Goal: Task Accomplishment & Management: Manage account settings

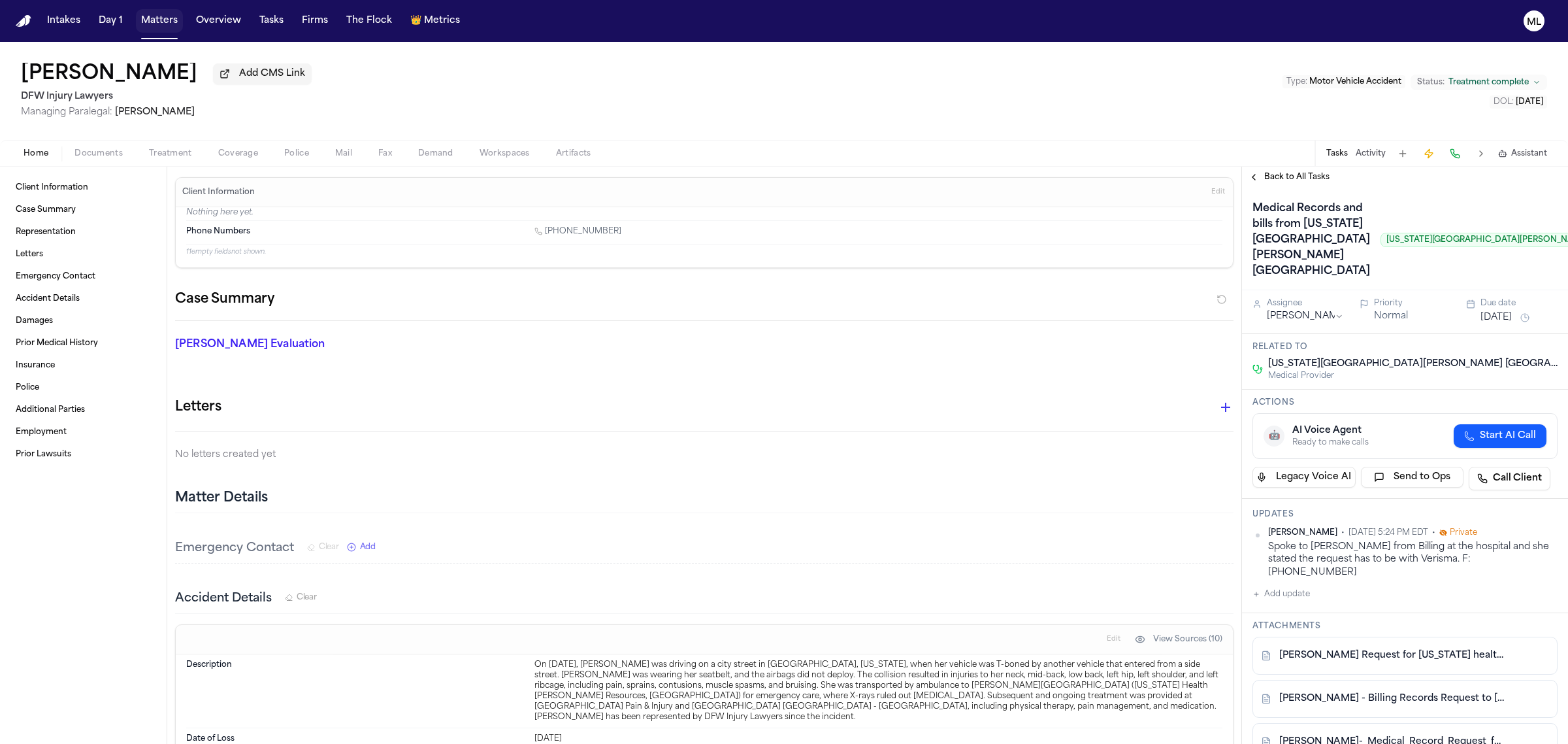
drag, startPoint x: 154, startPoint y: 22, endPoint x: 351, endPoint y: 27, distance: 197.1
click at [154, 22] on button "Matters" at bounding box center [159, 21] width 47 height 24
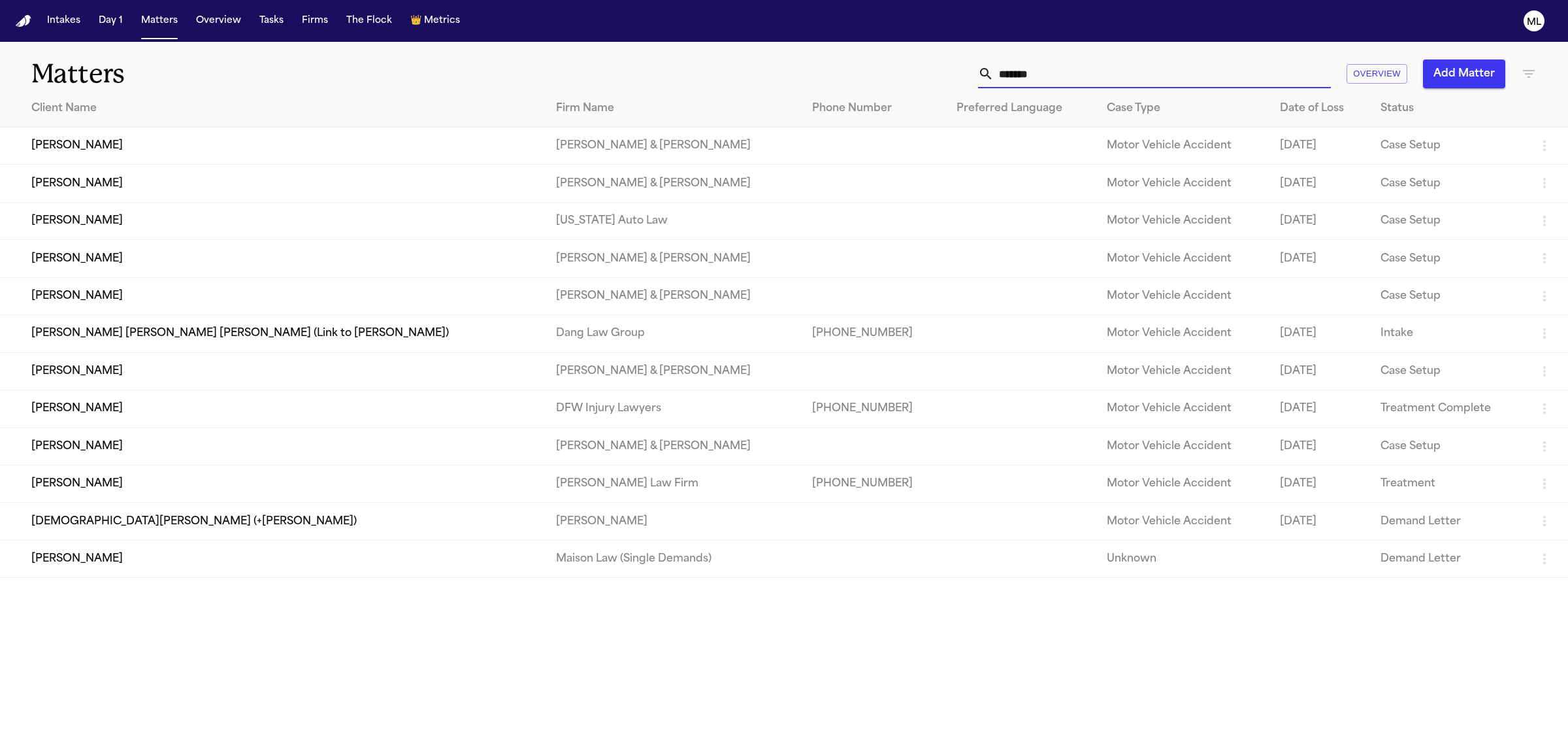
drag, startPoint x: 1077, startPoint y: 72, endPoint x: 940, endPoint y: 67, distance: 137.1
click at [941, 67] on div "******* Overview Add Matter" at bounding box center [1010, 74] width 1054 height 28
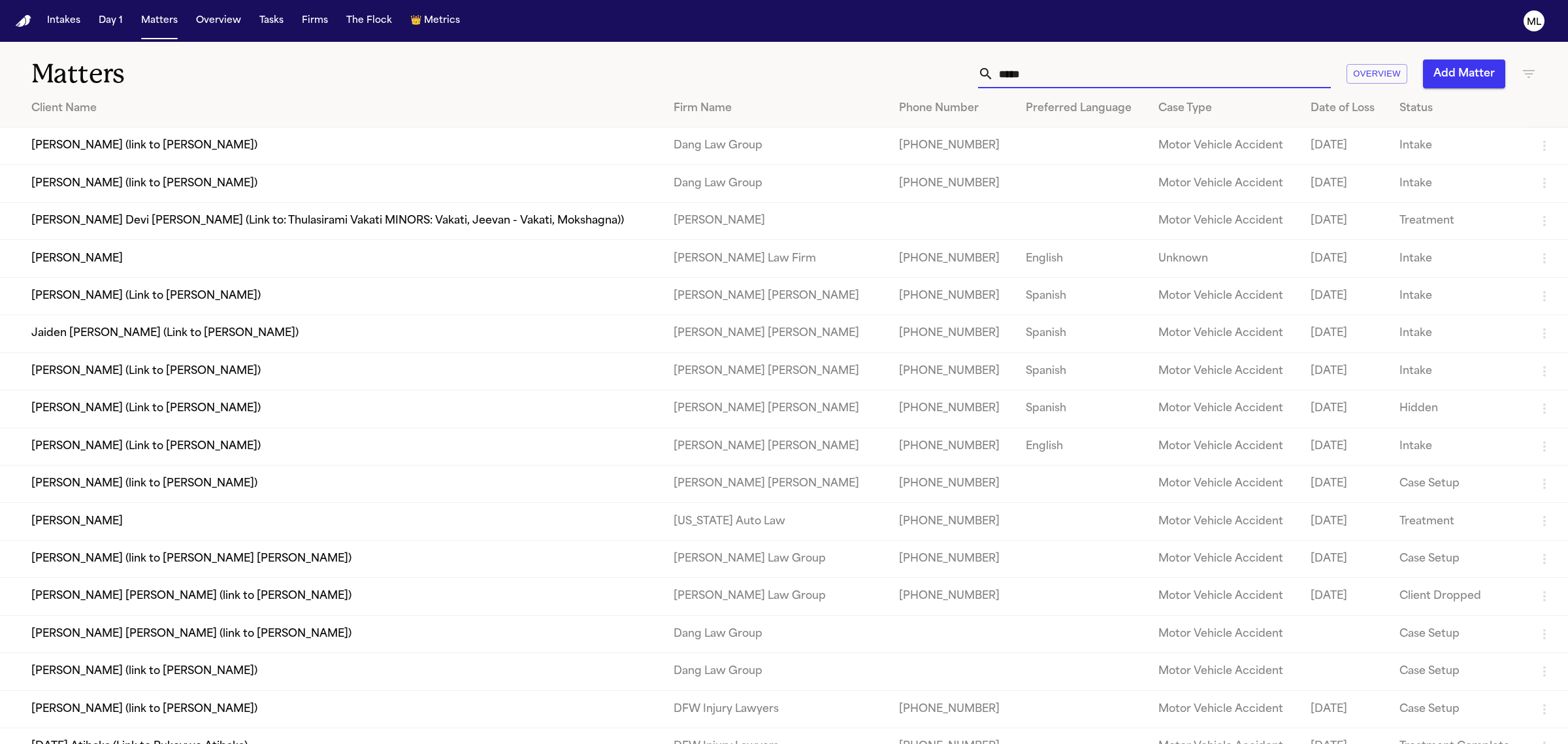
type input "*****"
click at [137, 256] on td "[PERSON_NAME]" at bounding box center [332, 258] width 663 height 37
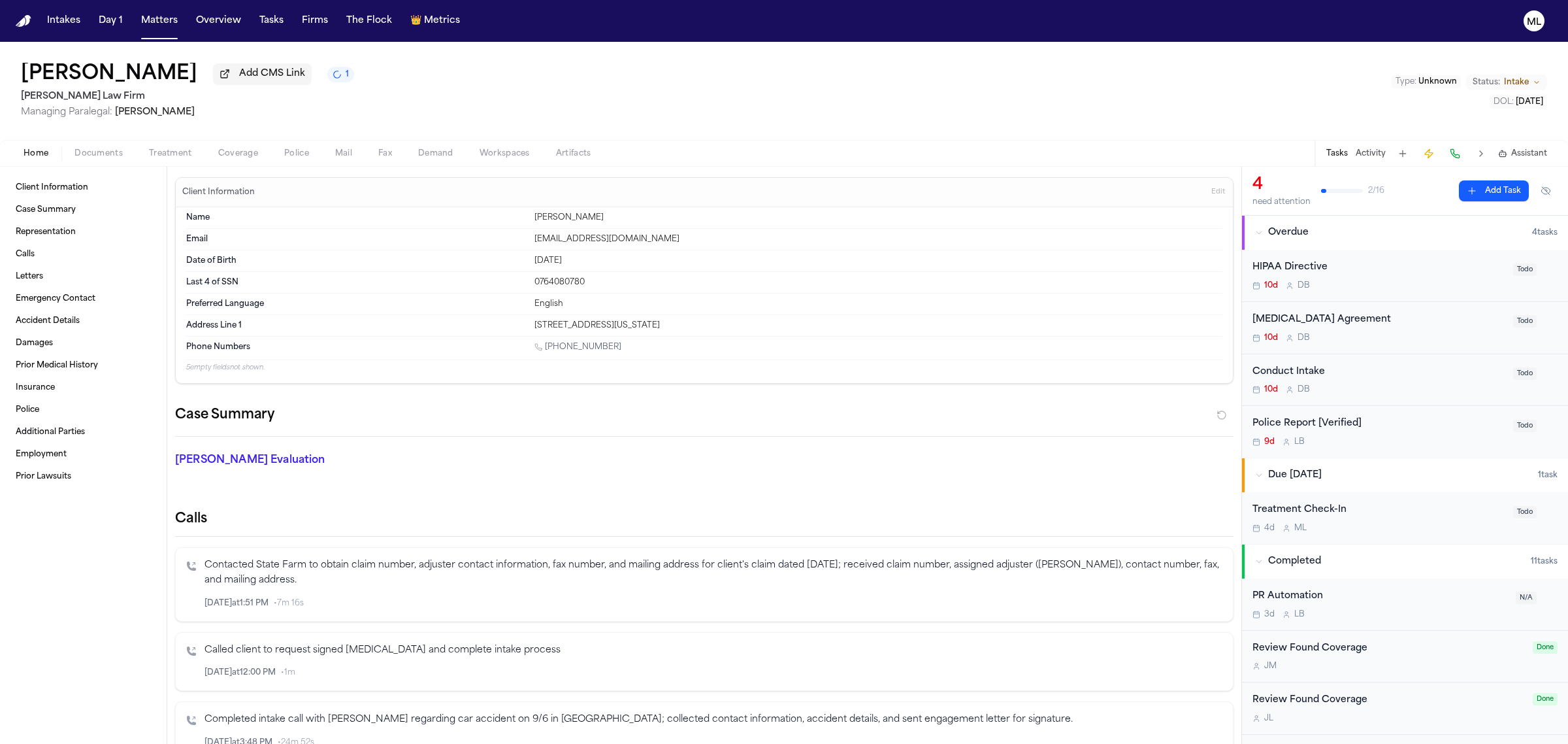
click at [1410, 454] on div "Police Report [Verified] 9d L B Todo" at bounding box center [1405, 431] width 326 height 51
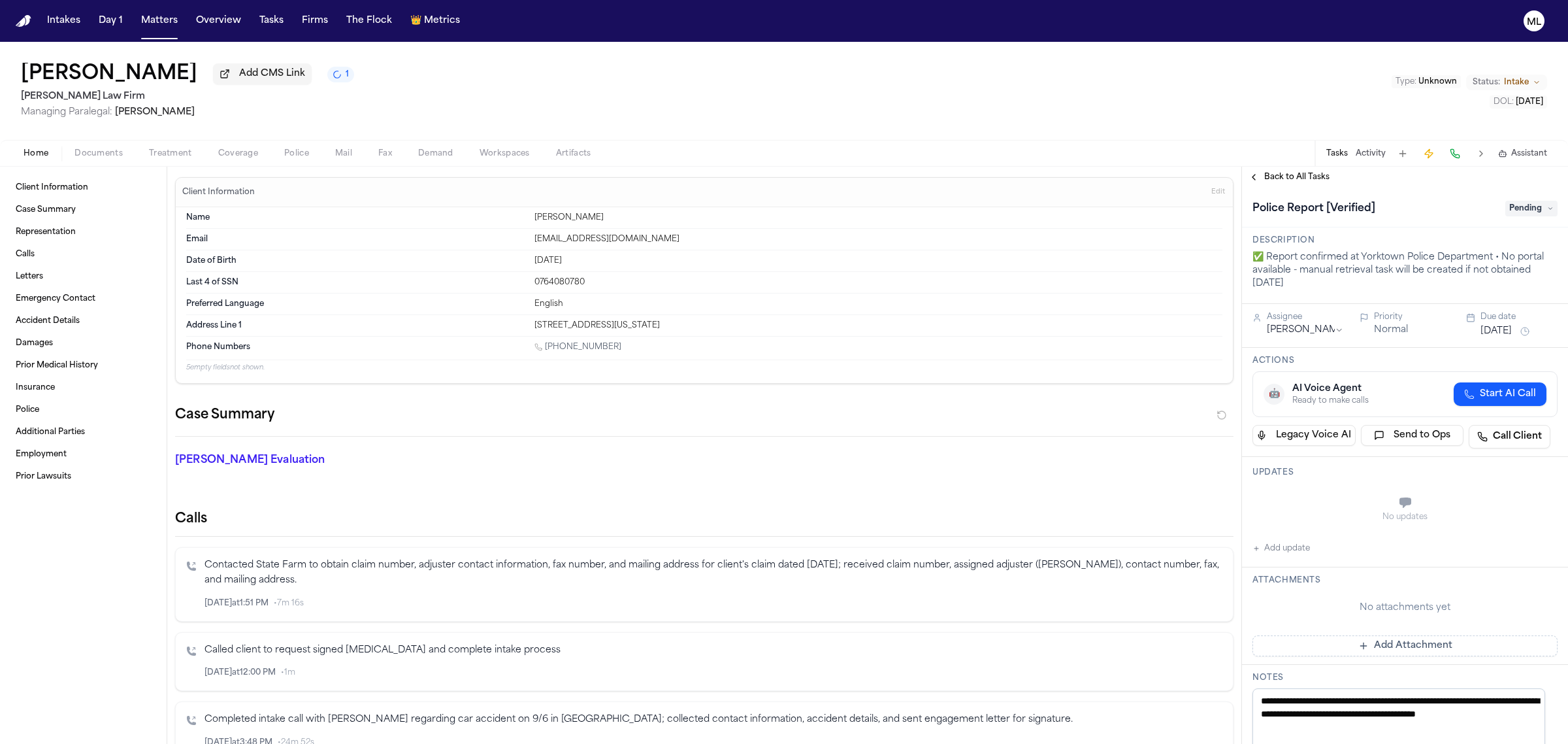
click at [1267, 182] on span "Back to All Tasks" at bounding box center [1297, 176] width 65 height 10
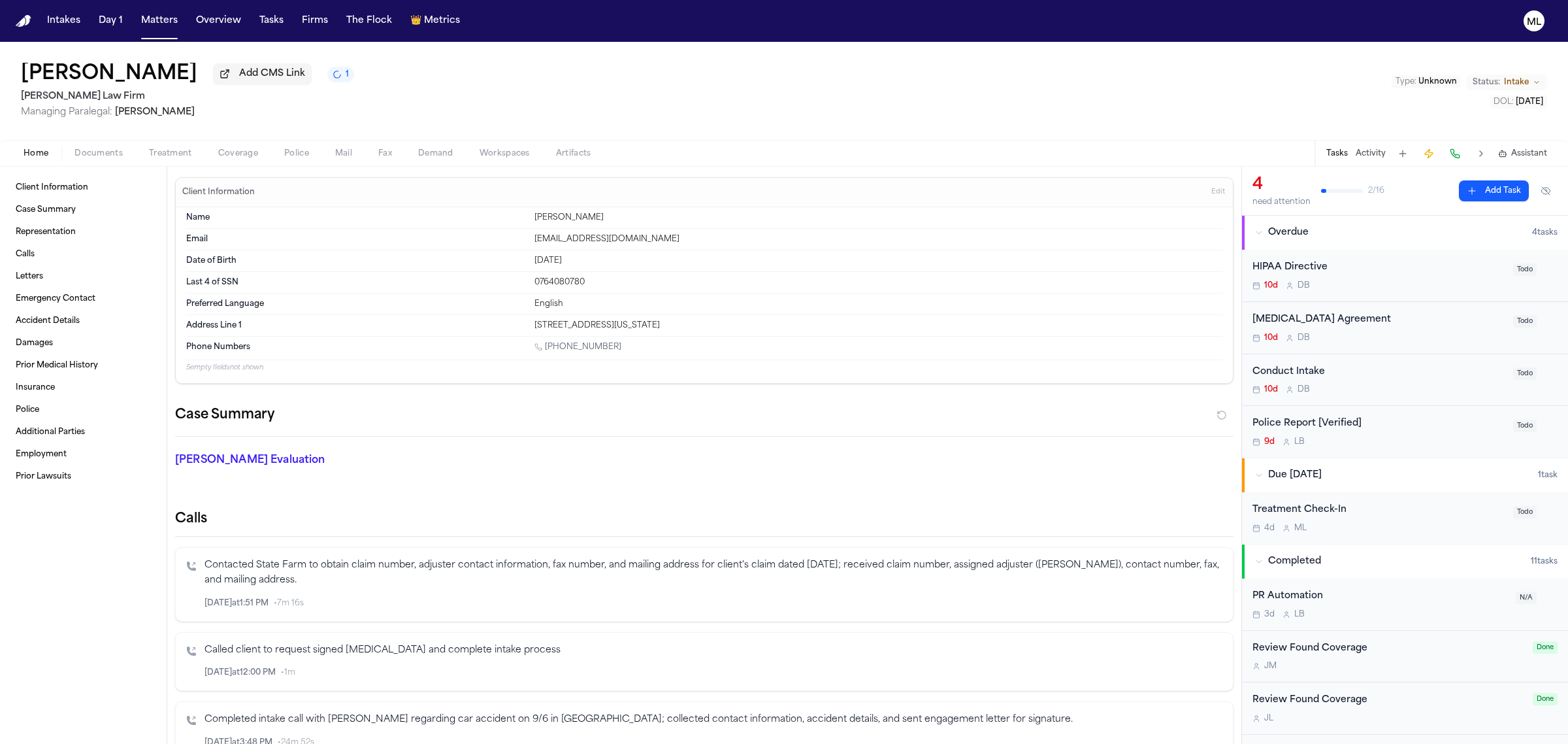
click at [168, 144] on div "Home Documents Treatment Coverage Police Mail Fax Demand Workspaces Artifacts T…" at bounding box center [784, 154] width 1568 height 27
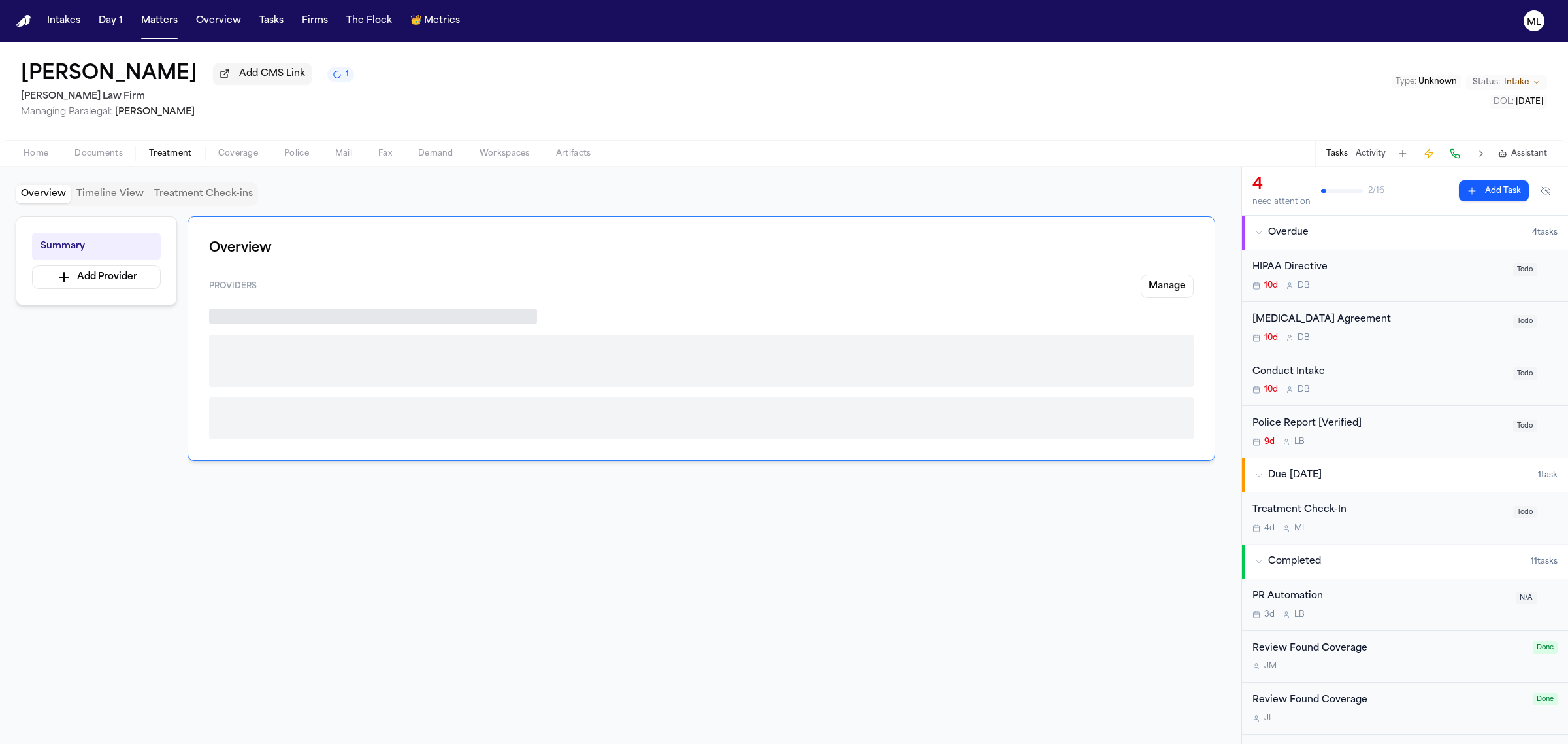
click at [166, 154] on span "Treatment" at bounding box center [171, 154] width 44 height 10
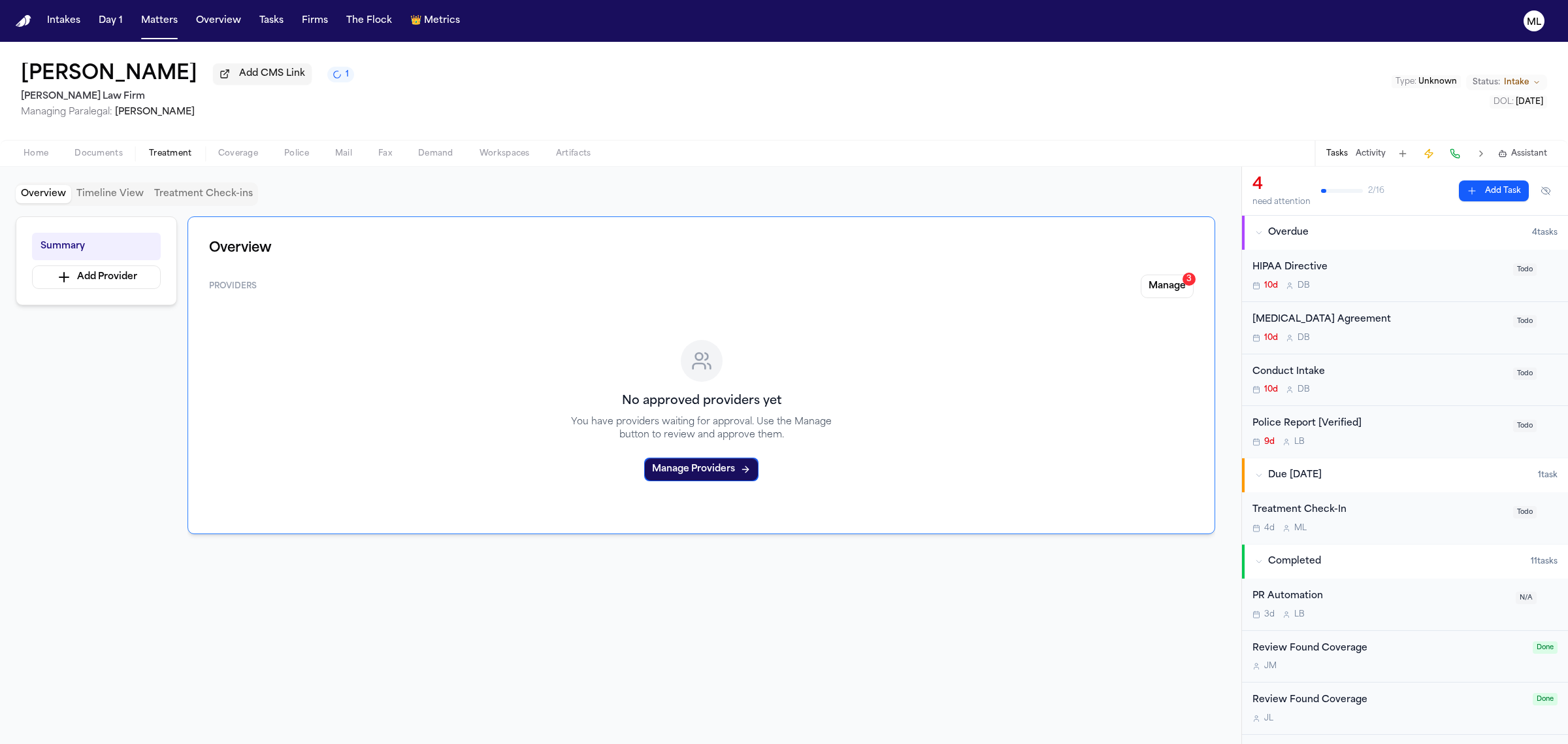
click at [1204, 294] on div "Overview Providers Manage 3 No approved providers yet You have providers waitin…" at bounding box center [701, 374] width 1028 height 318
click at [1168, 289] on button "Manage 3" at bounding box center [1167, 286] width 53 height 24
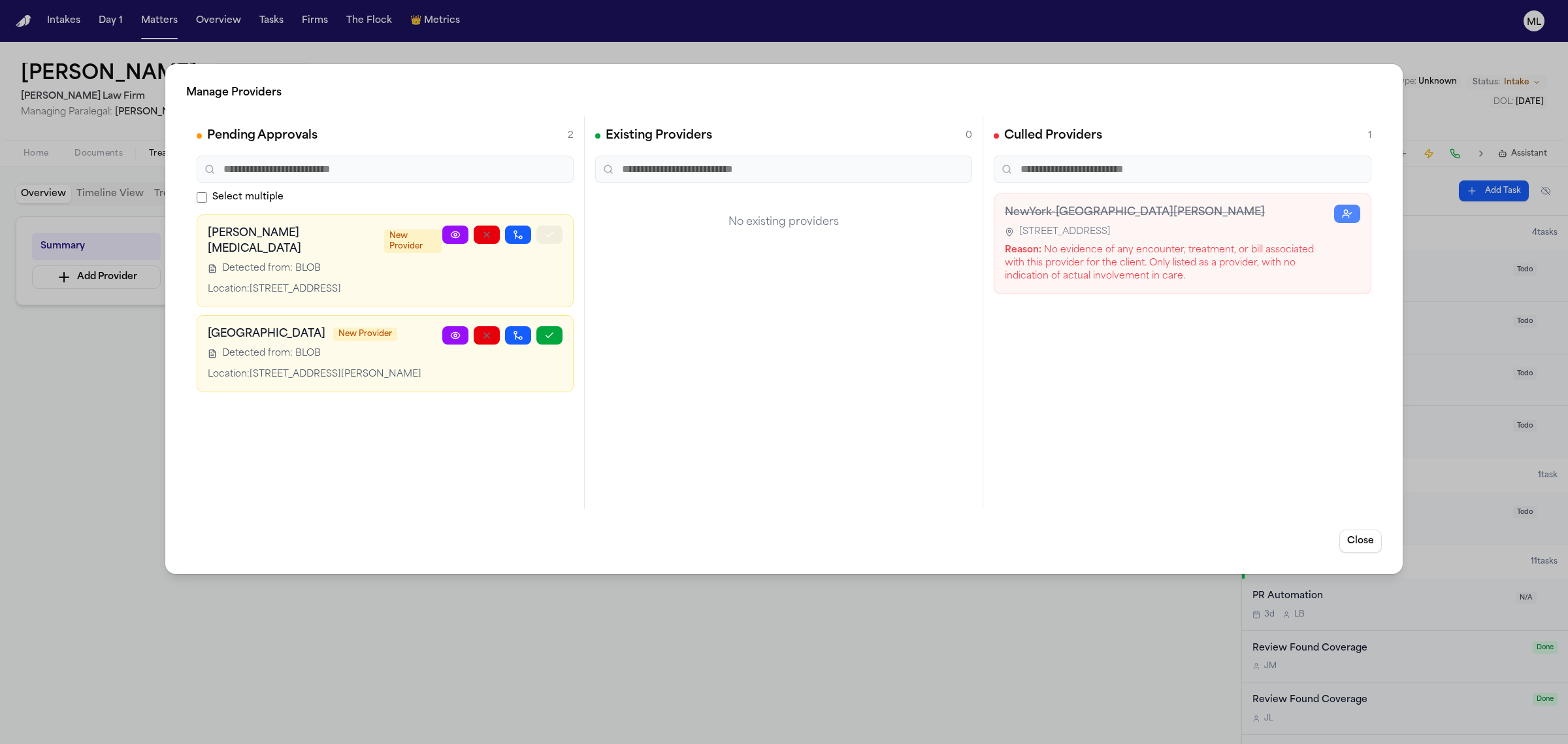
click at [545, 237] on icon "button" at bounding box center [550, 234] width 10 height 10
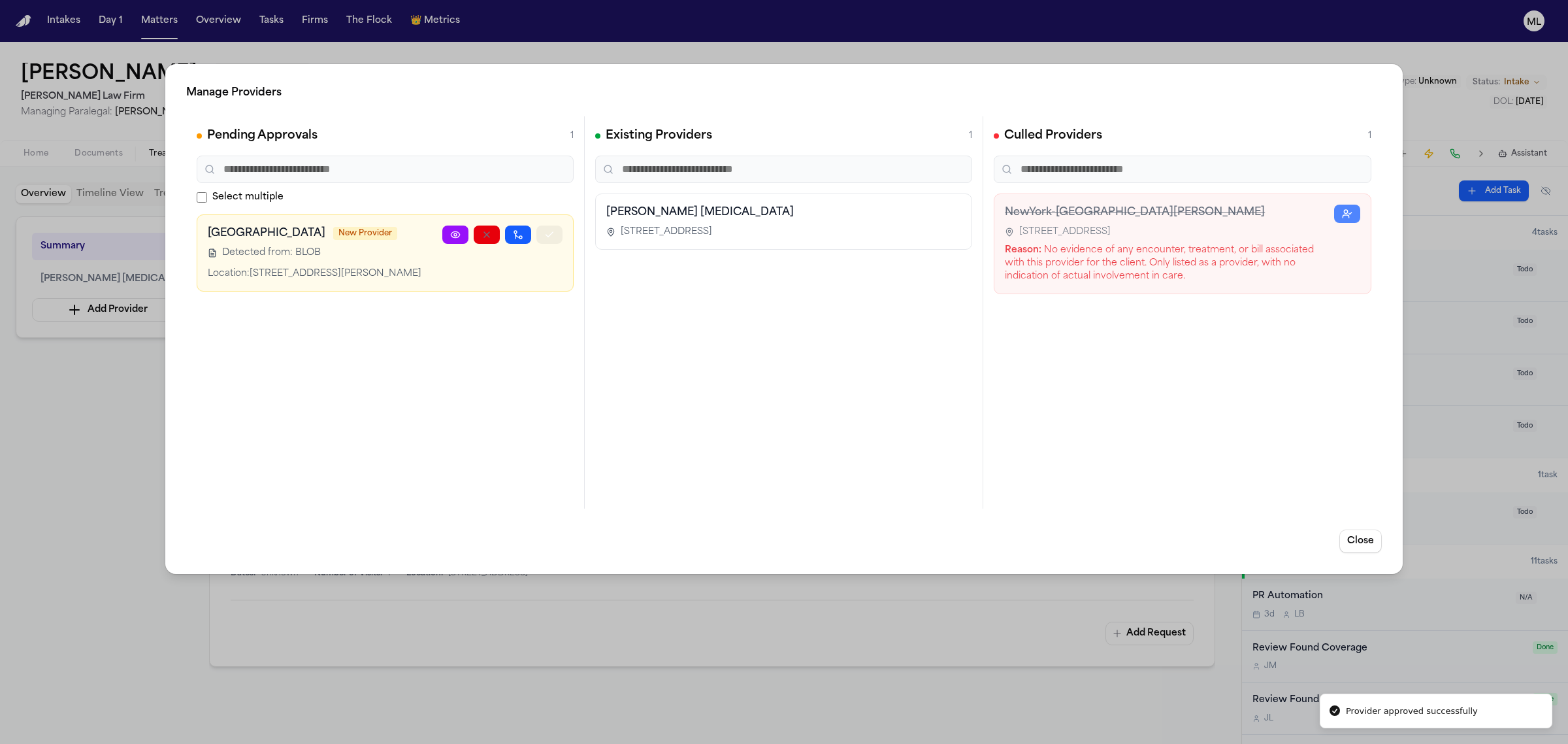
click at [547, 234] on icon "button" at bounding box center [550, 234] width 10 height 10
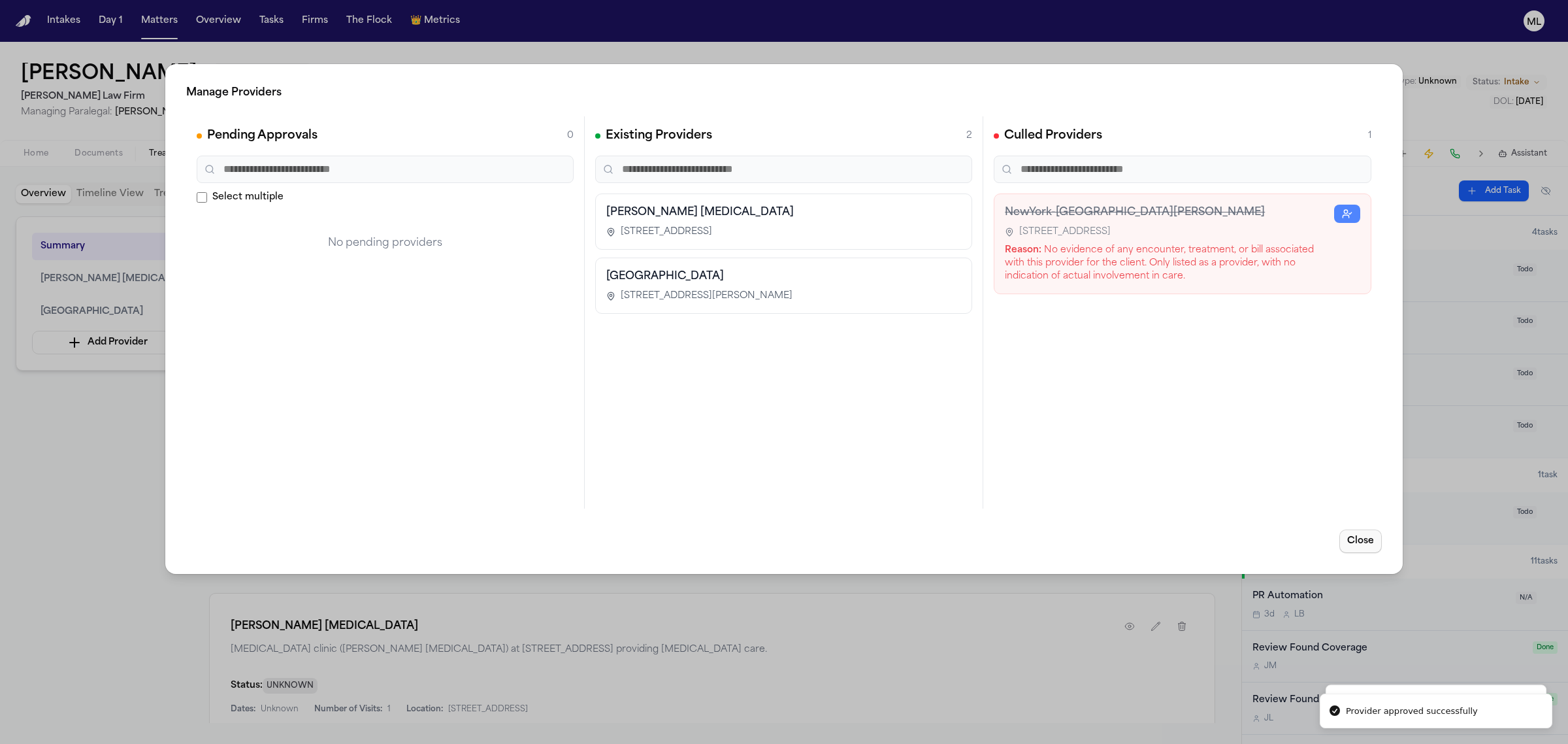
click at [1363, 548] on button "Close" at bounding box center [1361, 541] width 43 height 24
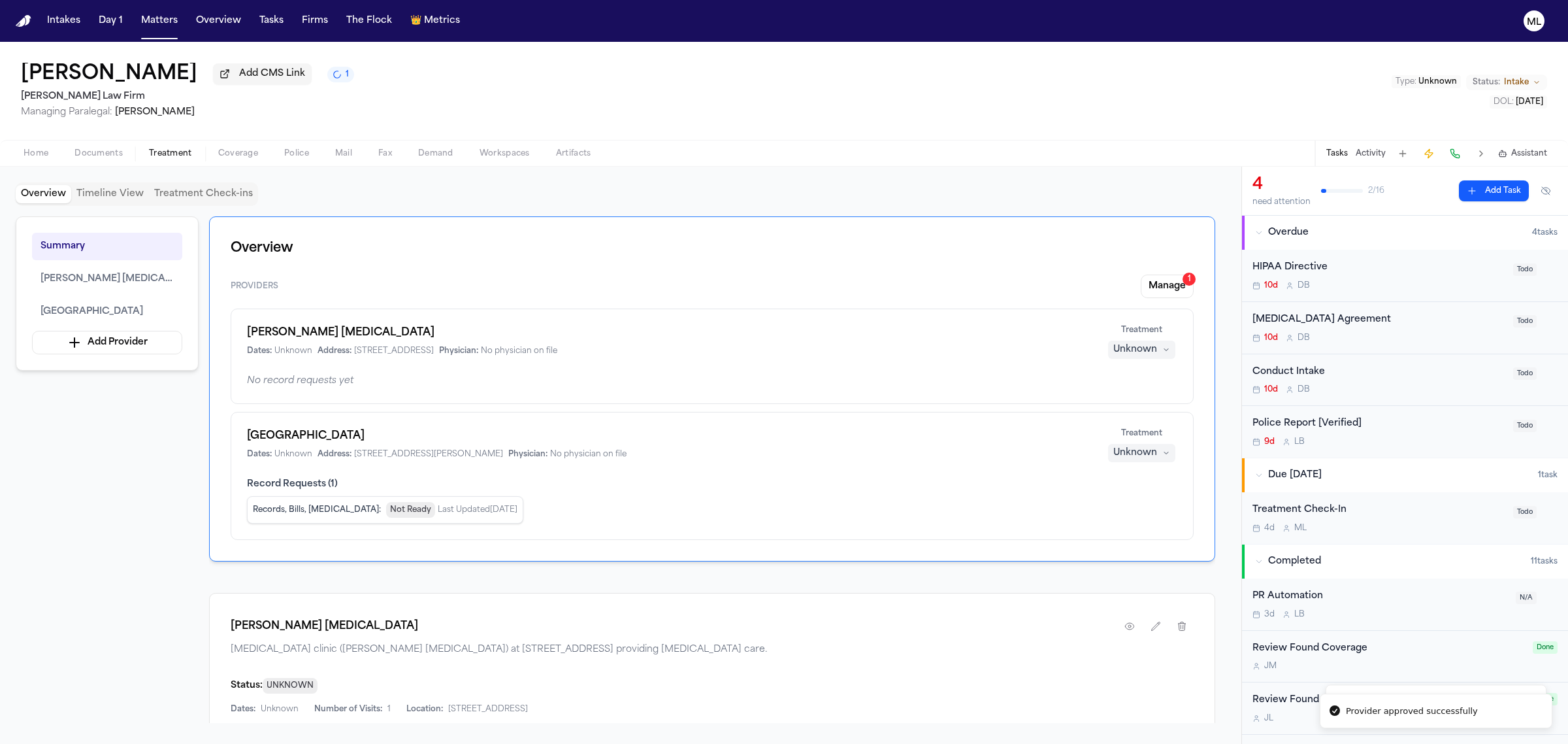
click at [1362, 157] on button "Activity" at bounding box center [1371, 154] width 30 height 10
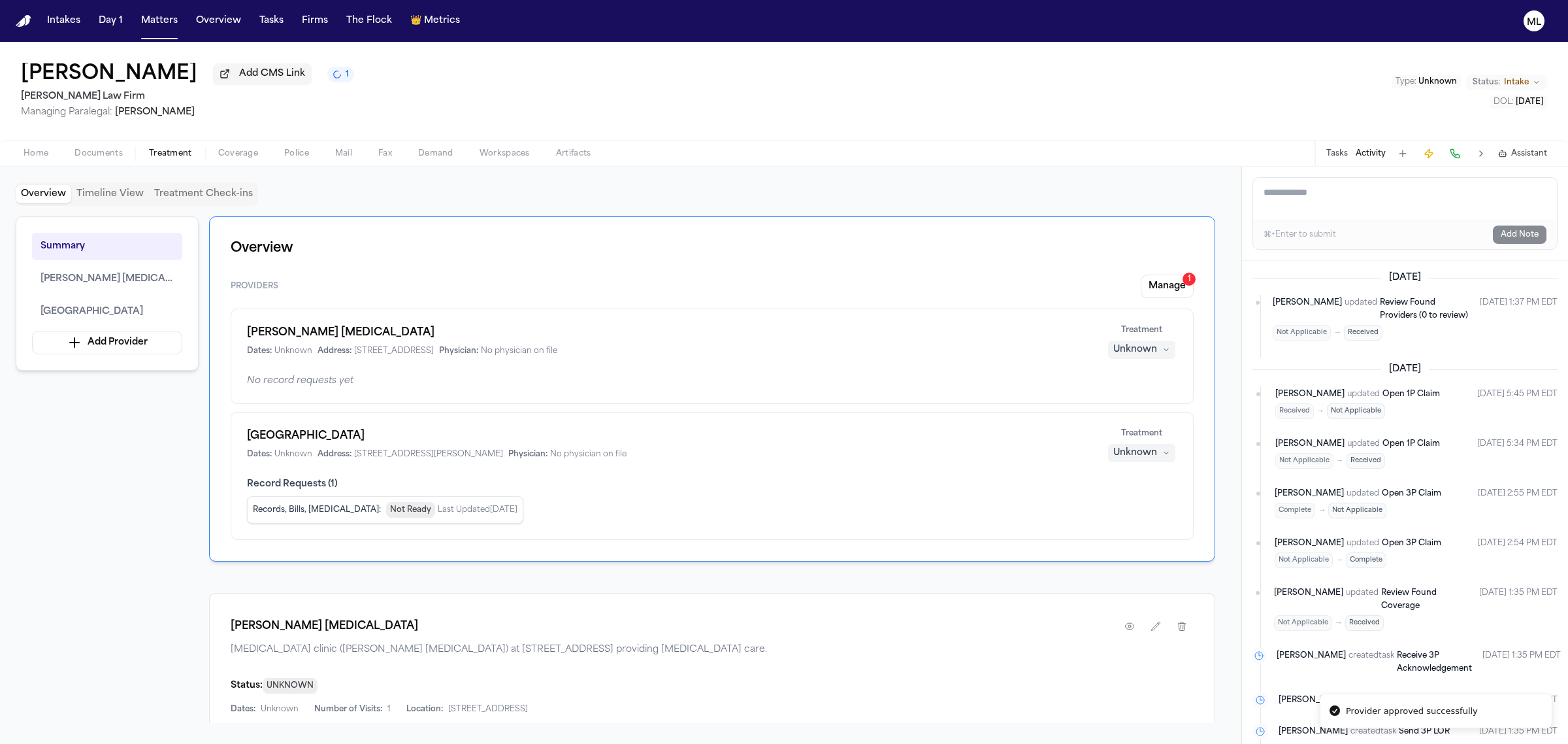
click at [1353, 180] on textarea "Add a note to this matter" at bounding box center [1405, 199] width 304 height 42
type textarea "**********"
click at [1523, 235] on button "Add Note" at bounding box center [1520, 234] width 54 height 18
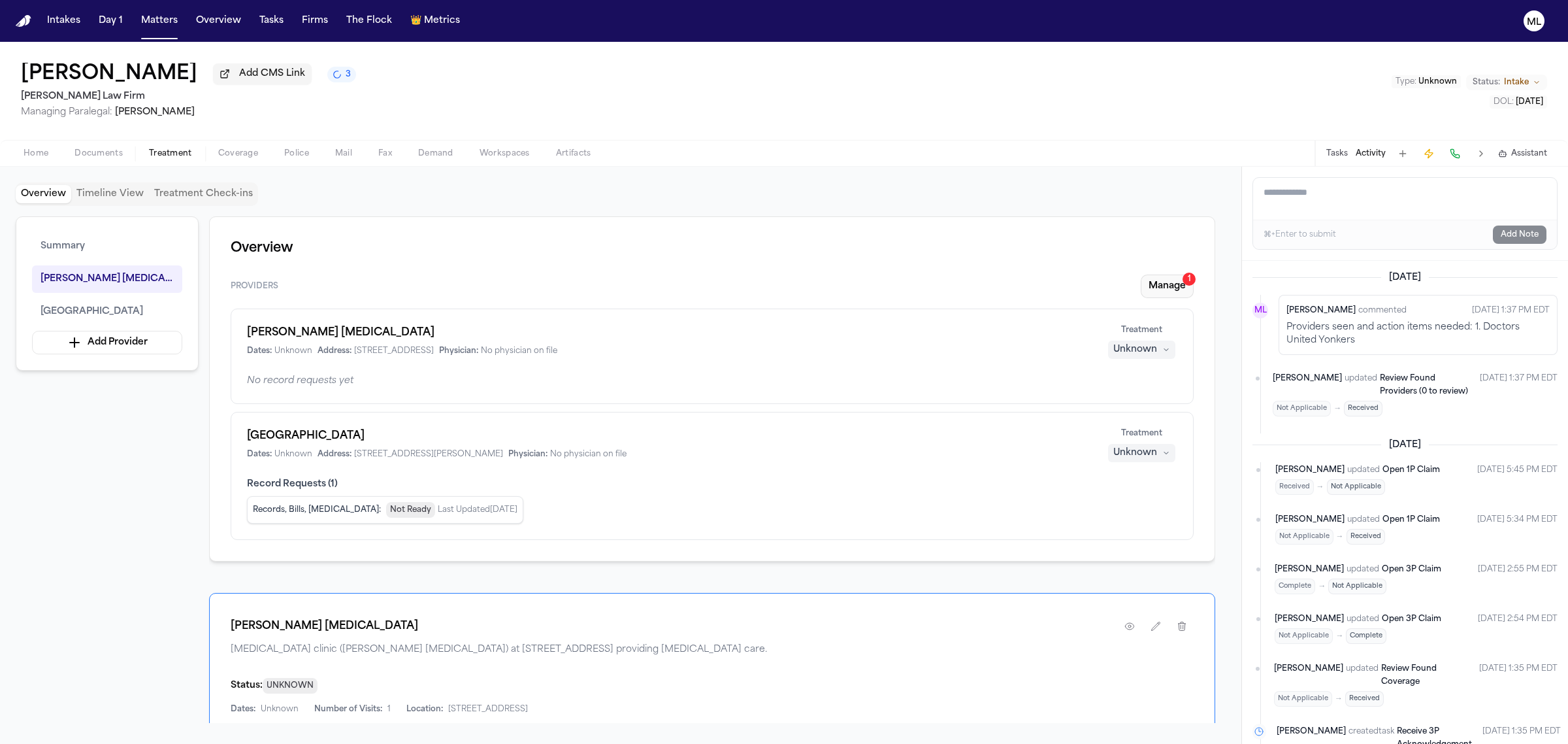
click at [1166, 291] on button "Manage 1" at bounding box center [1167, 286] width 53 height 24
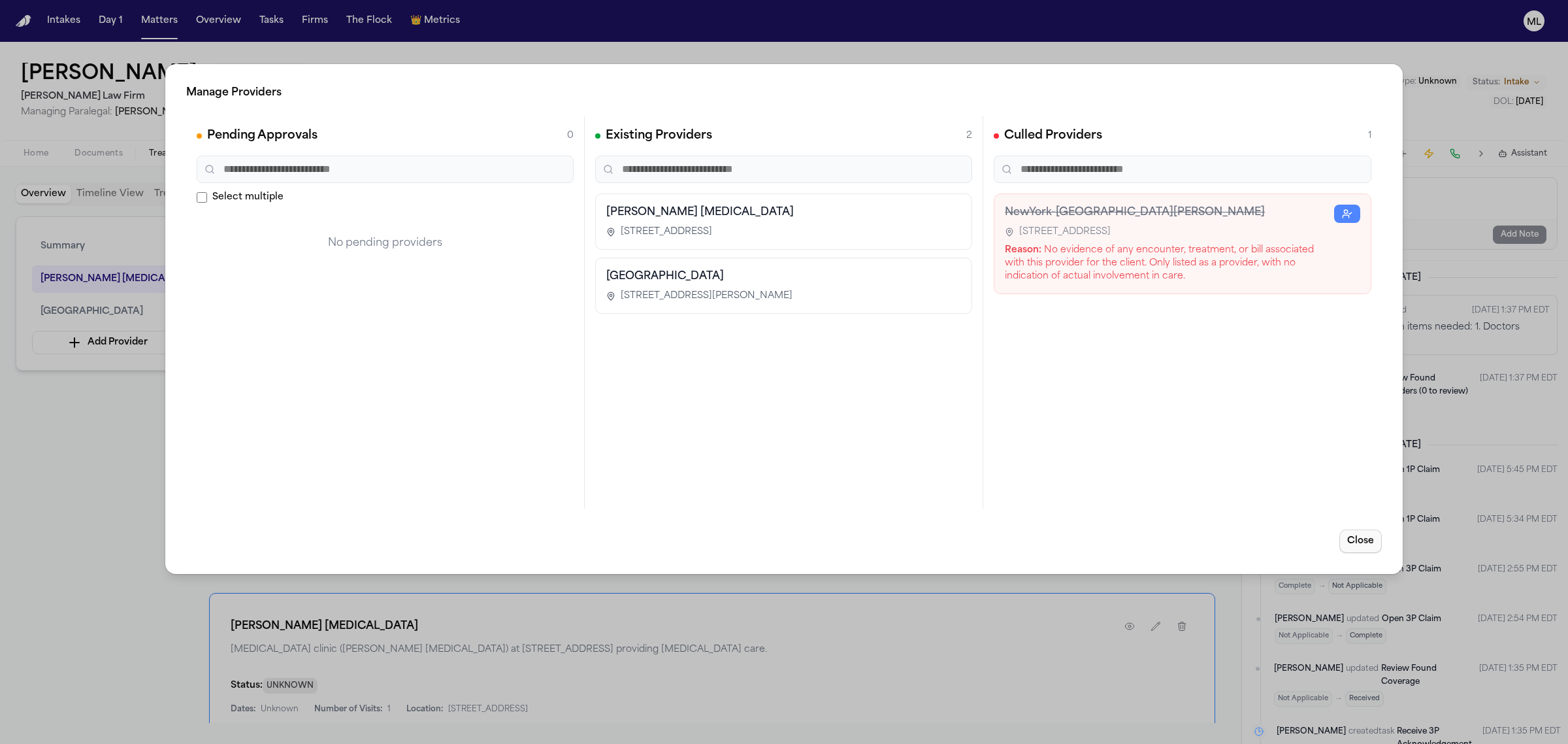
click at [1366, 551] on button "Close" at bounding box center [1361, 541] width 43 height 24
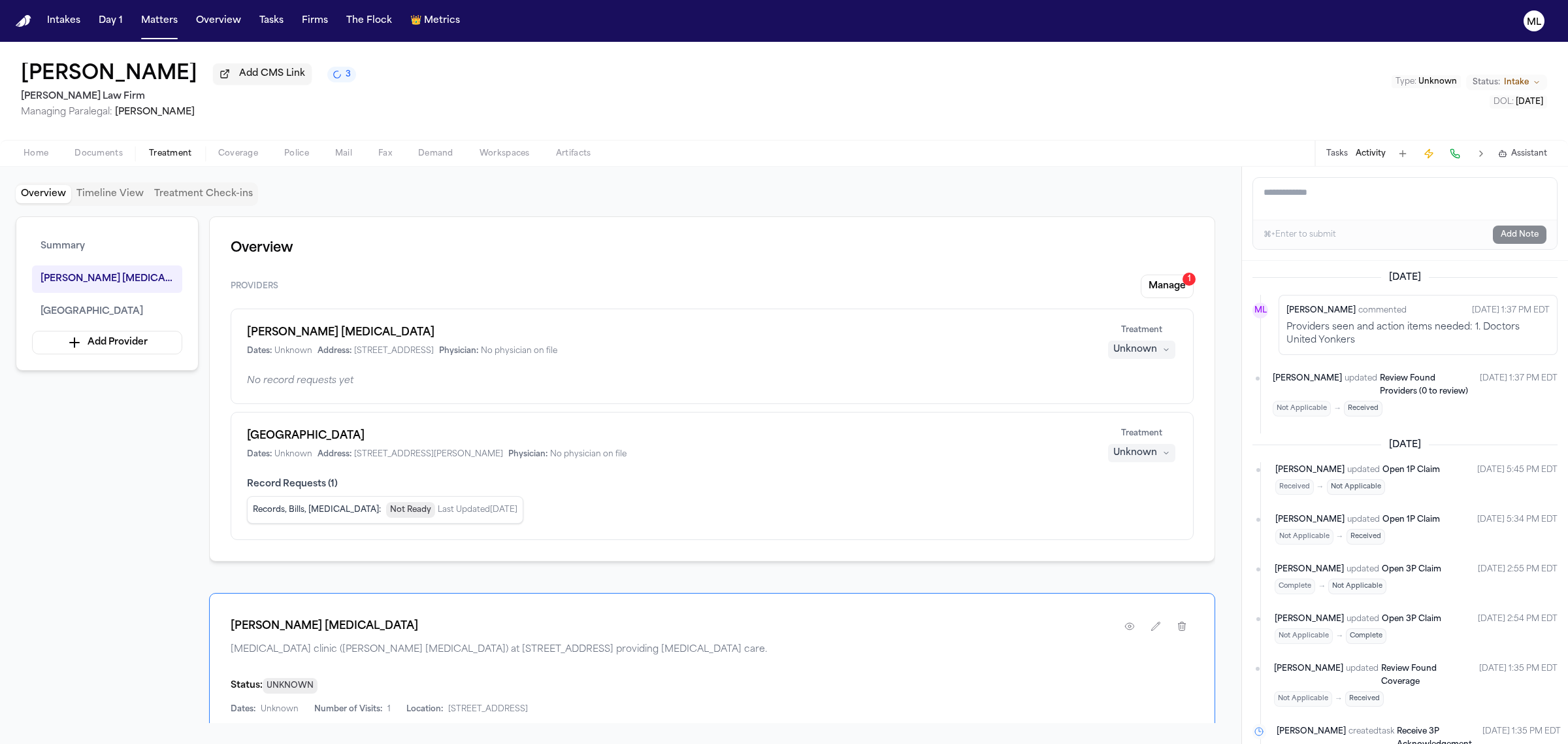
click at [1151, 342] on button "Unknown" at bounding box center [1142, 349] width 67 height 18
click at [1132, 378] on span "Treating" at bounding box center [1119, 376] width 37 height 13
click at [1144, 458] on div "Unknown" at bounding box center [1135, 453] width 44 height 13
click at [1144, 499] on span "Completed" at bounding box center [1126, 504] width 51 height 13
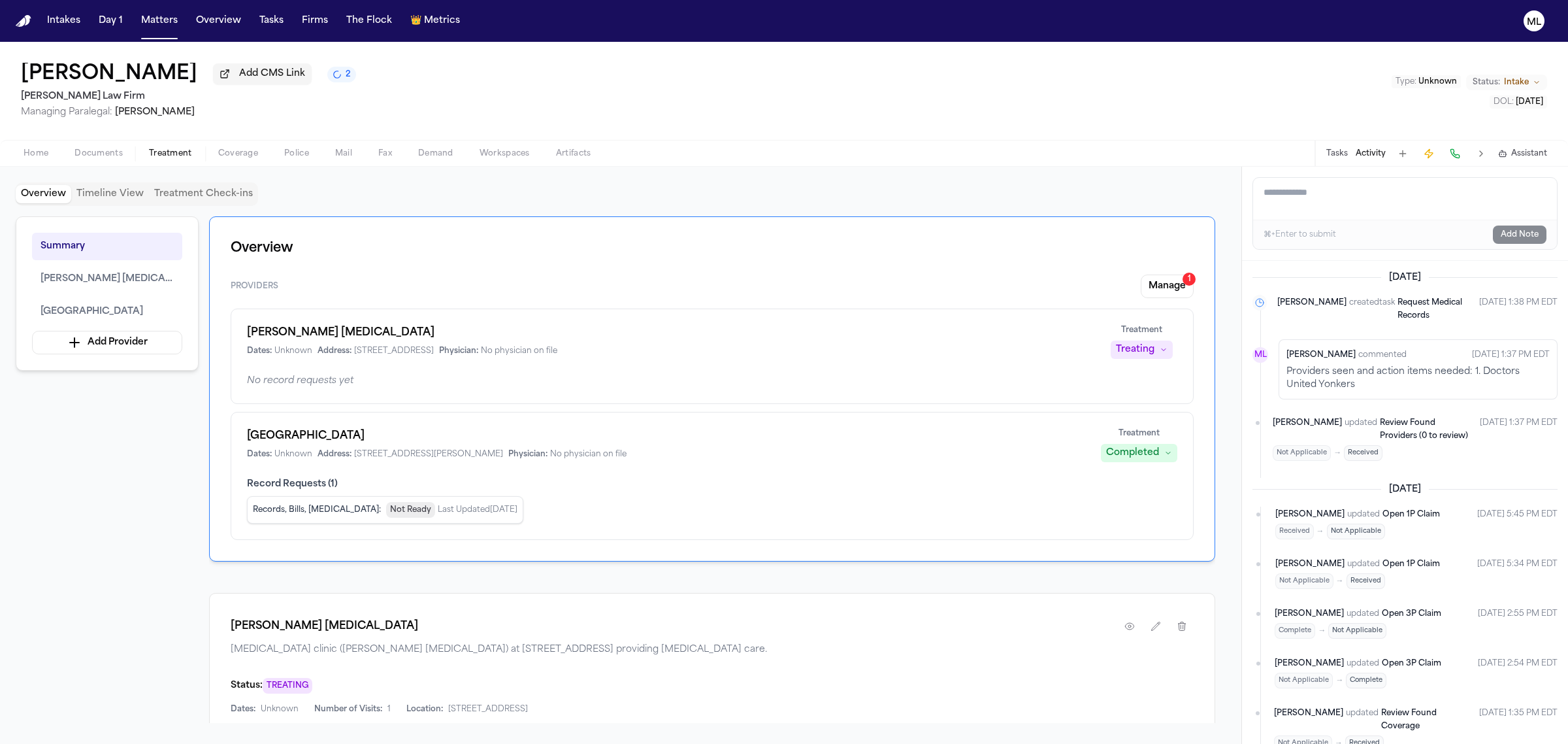
click at [1325, 166] on div "Tasks Activity Assistant" at bounding box center [1436, 153] width 243 height 26
click at [1331, 154] on button "Tasks" at bounding box center [1337, 154] width 22 height 10
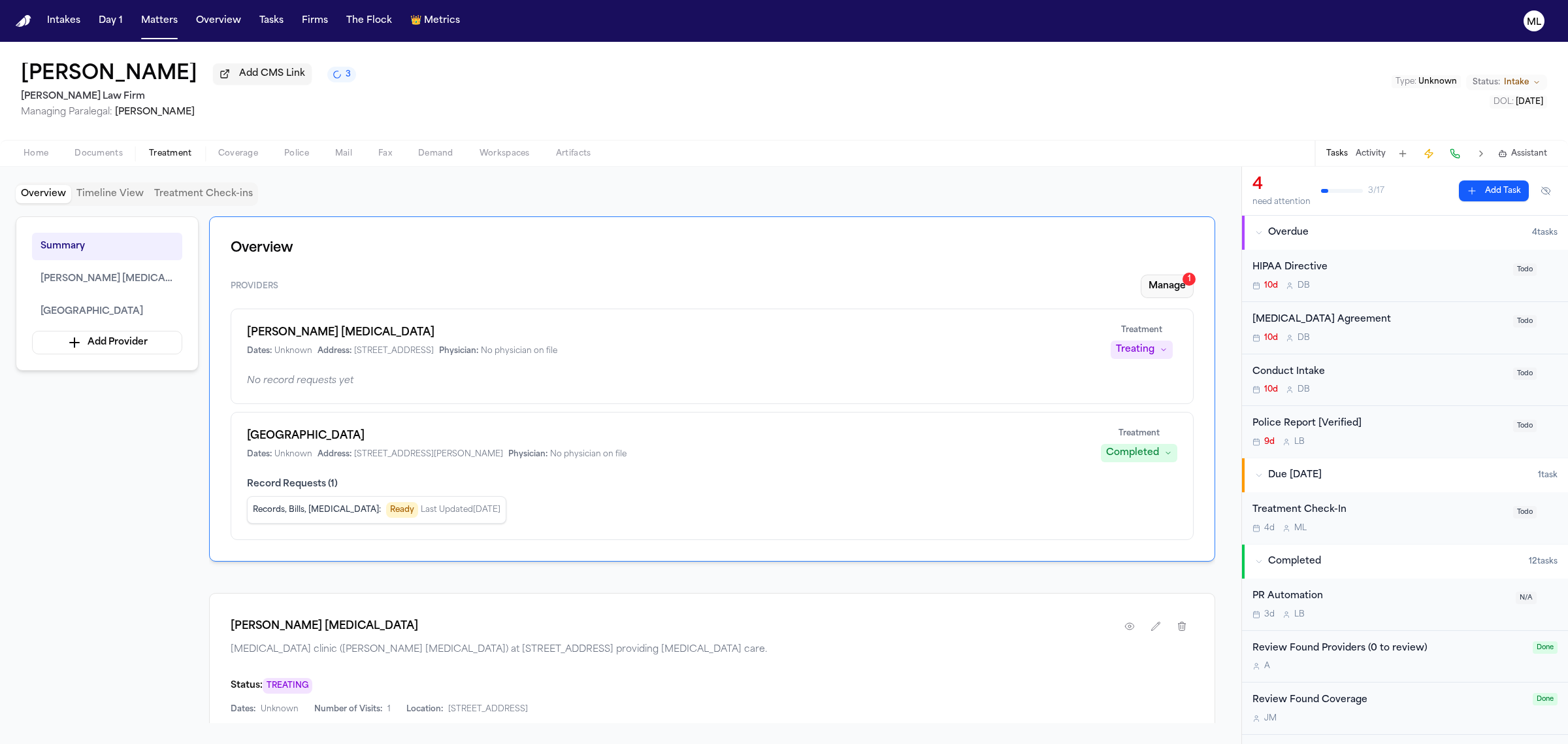
click at [1170, 278] on button "Manage 1" at bounding box center [1167, 286] width 53 height 24
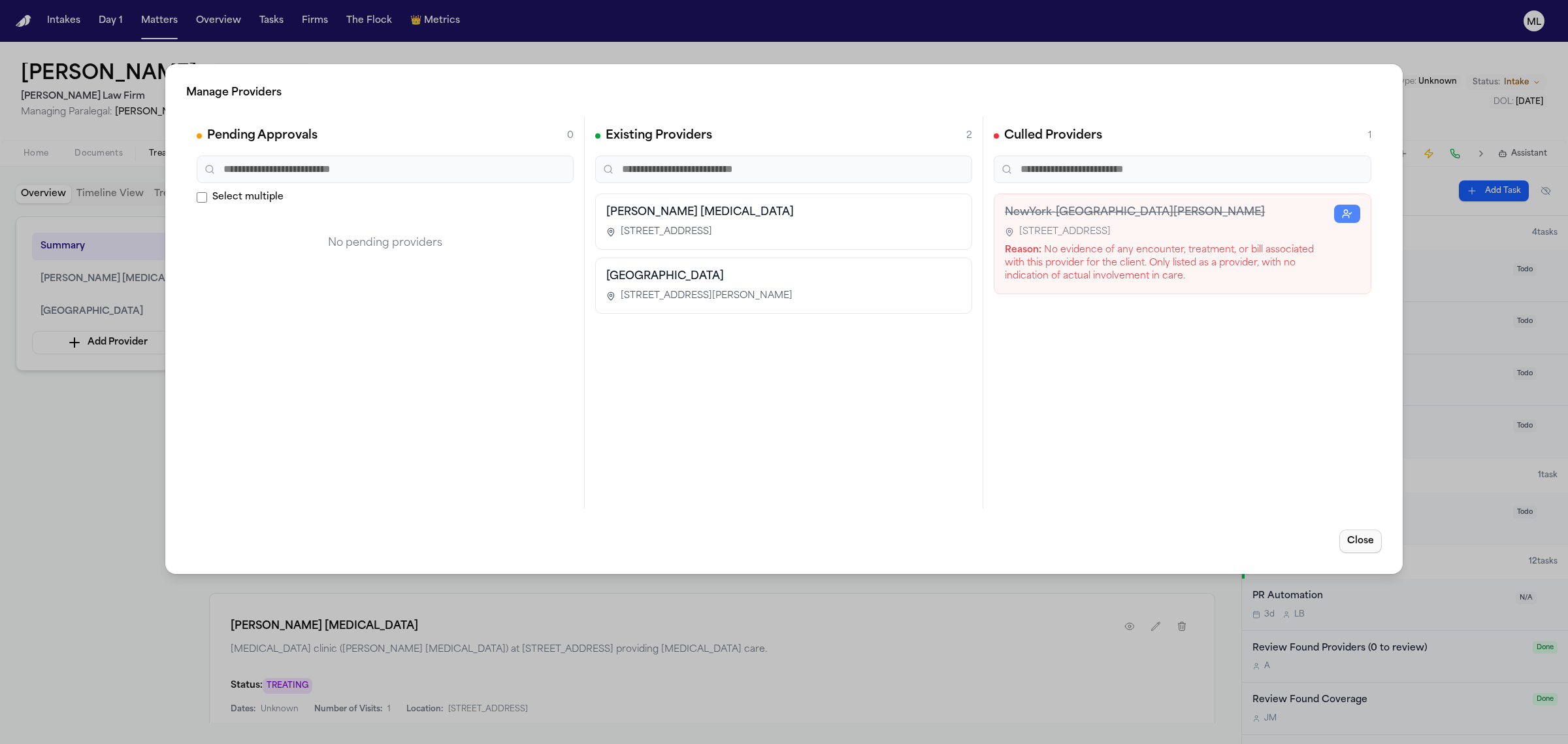
click at [1370, 532] on button "Close" at bounding box center [1361, 541] width 43 height 24
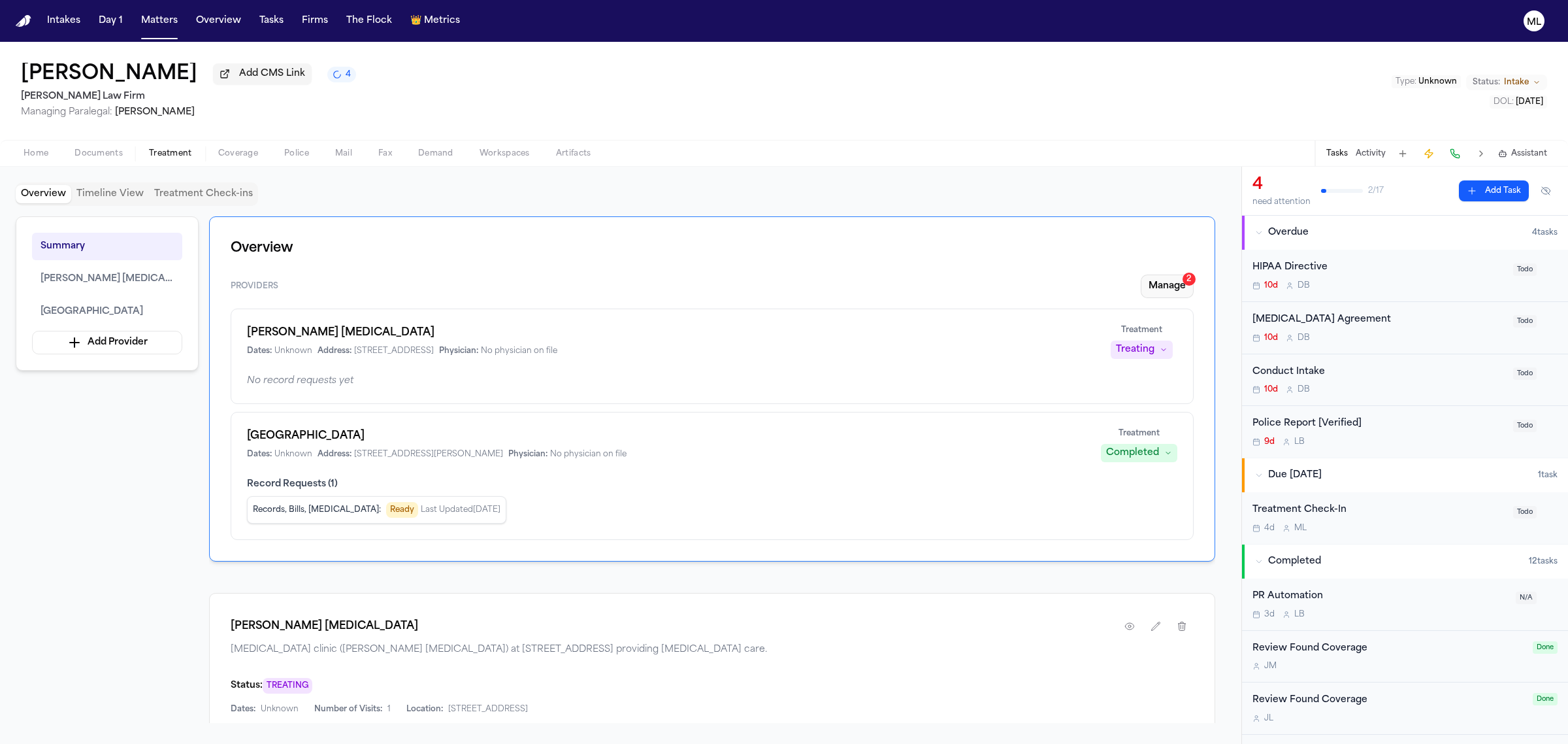
click at [1149, 276] on button "Manage 2" at bounding box center [1167, 286] width 53 height 24
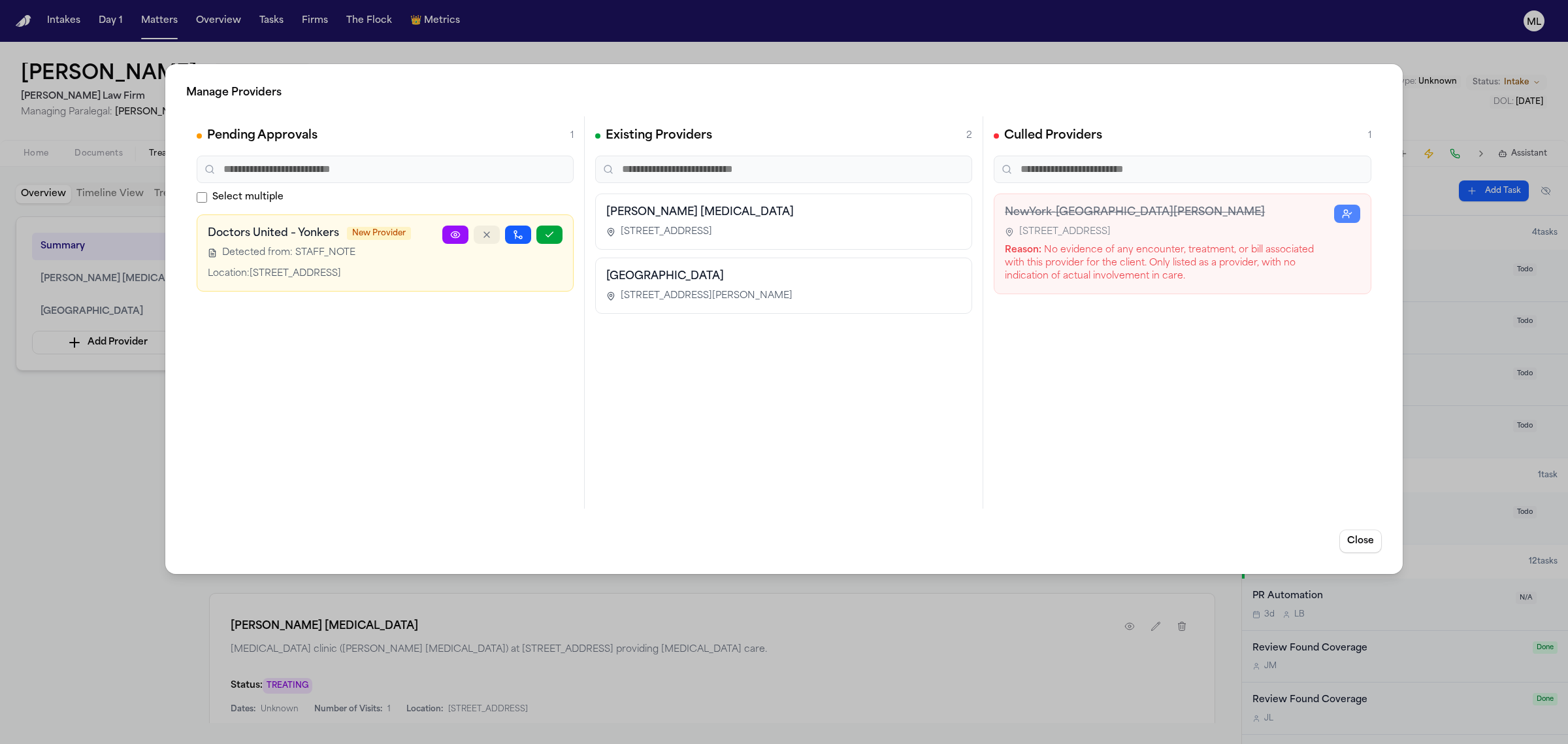
click at [485, 237] on icon "button" at bounding box center [486, 234] width 10 height 10
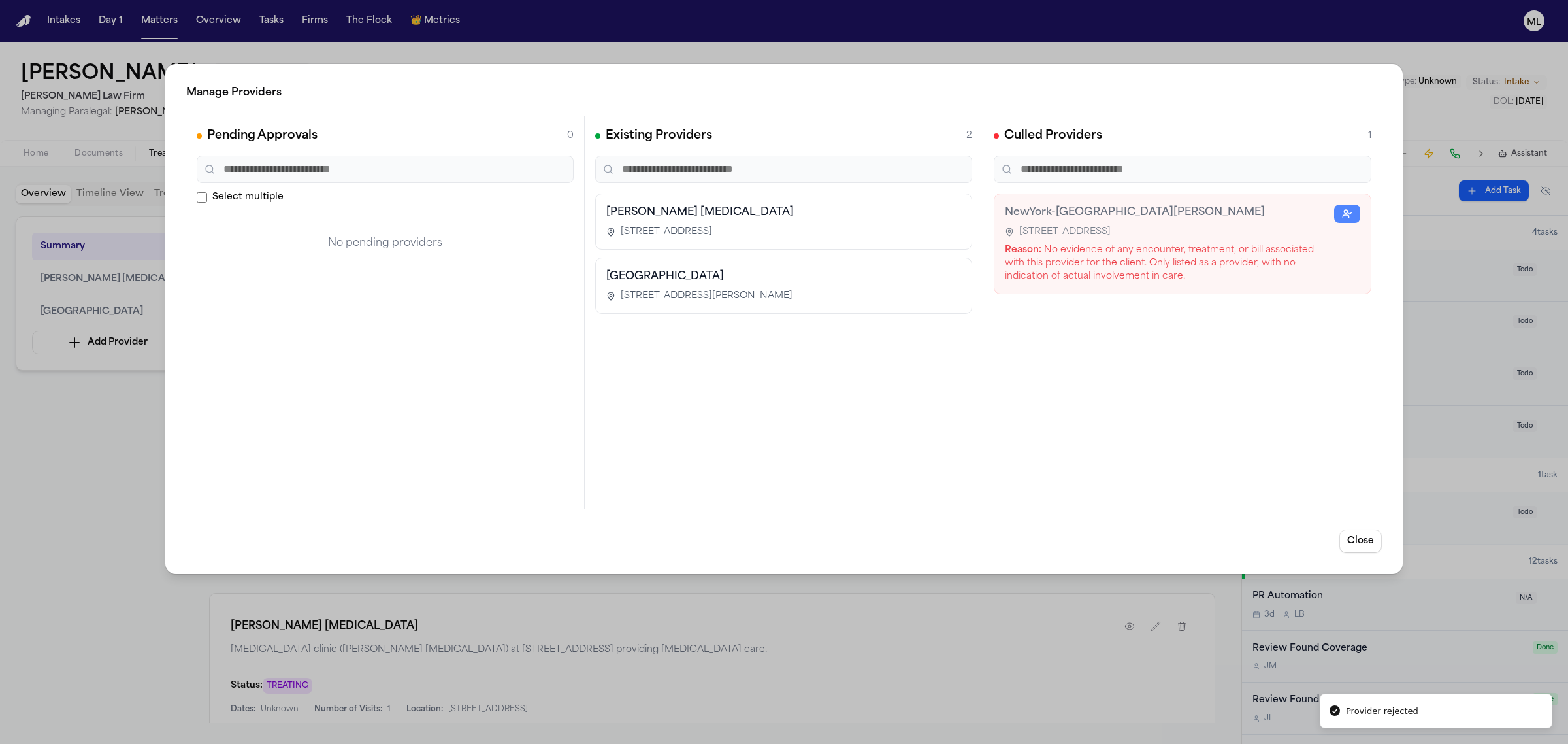
click at [1341, 530] on div "Close" at bounding box center [784, 541] width 1196 height 24
click at [1373, 547] on button "Close" at bounding box center [1361, 541] width 43 height 24
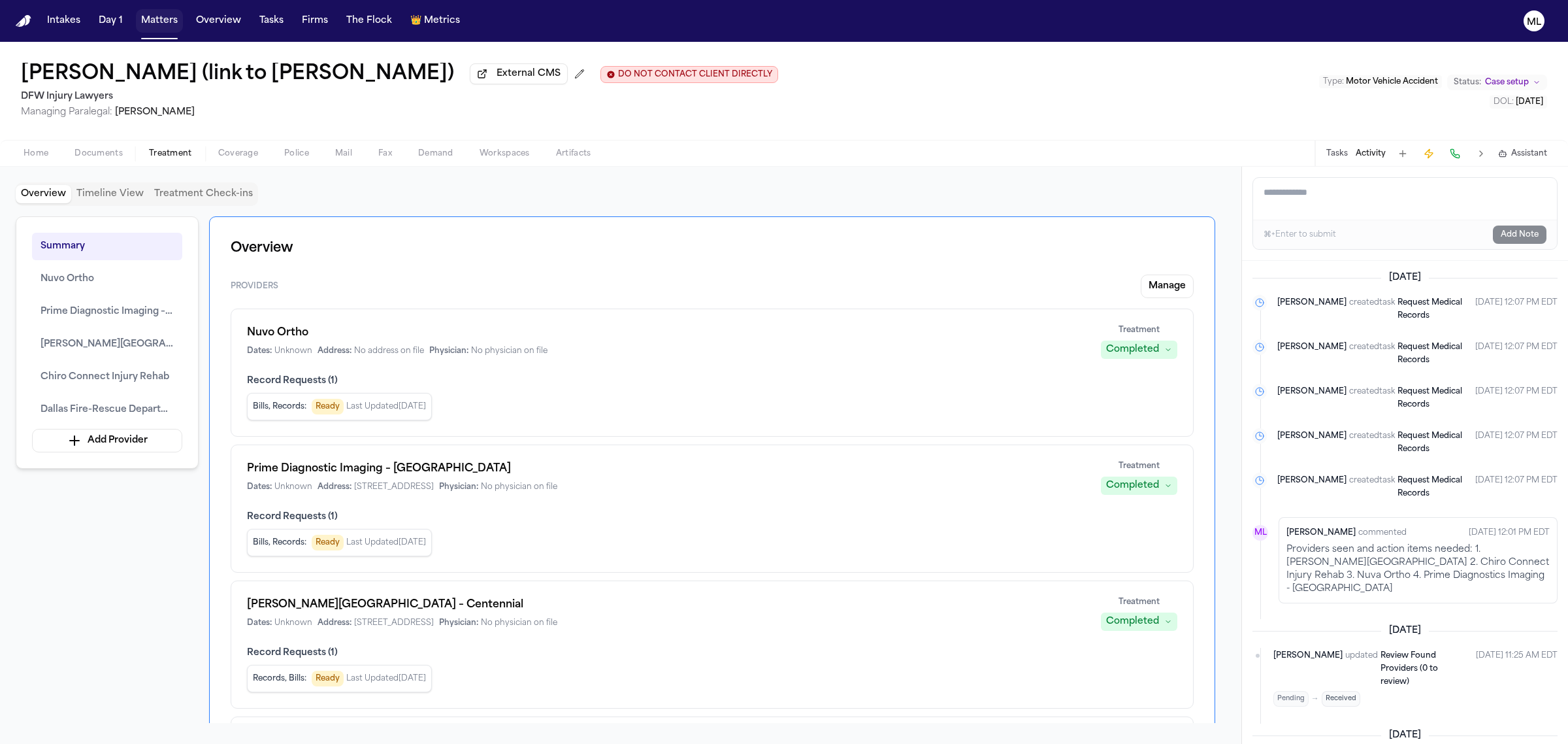
click at [164, 25] on button "Matters" at bounding box center [159, 21] width 47 height 24
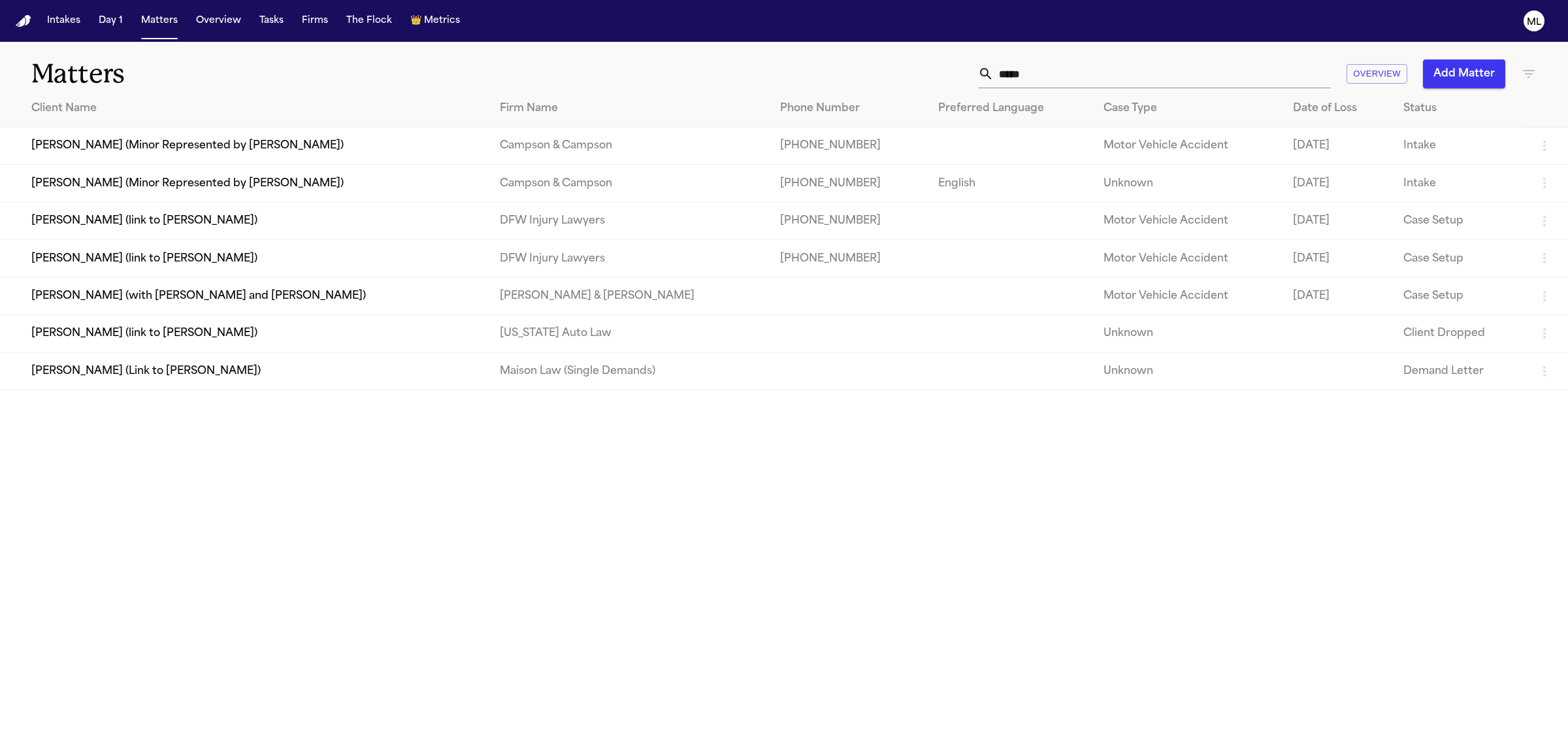
drag, startPoint x: 1060, startPoint y: 73, endPoint x: 925, endPoint y: 73, distance: 135.0
click at [925, 73] on div "***** Overview Add Matter" at bounding box center [1010, 74] width 1054 height 28
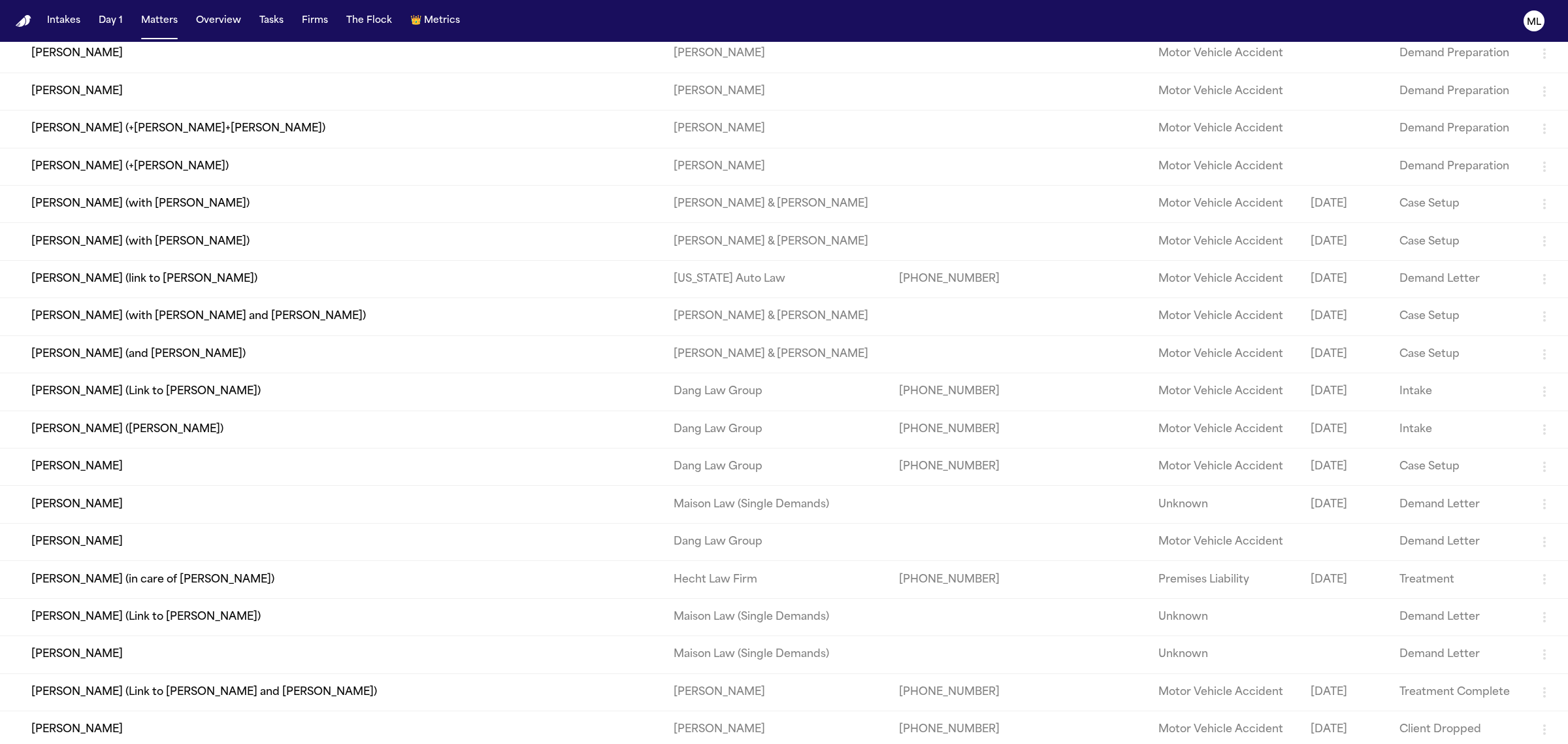
scroll to position [1484, 0]
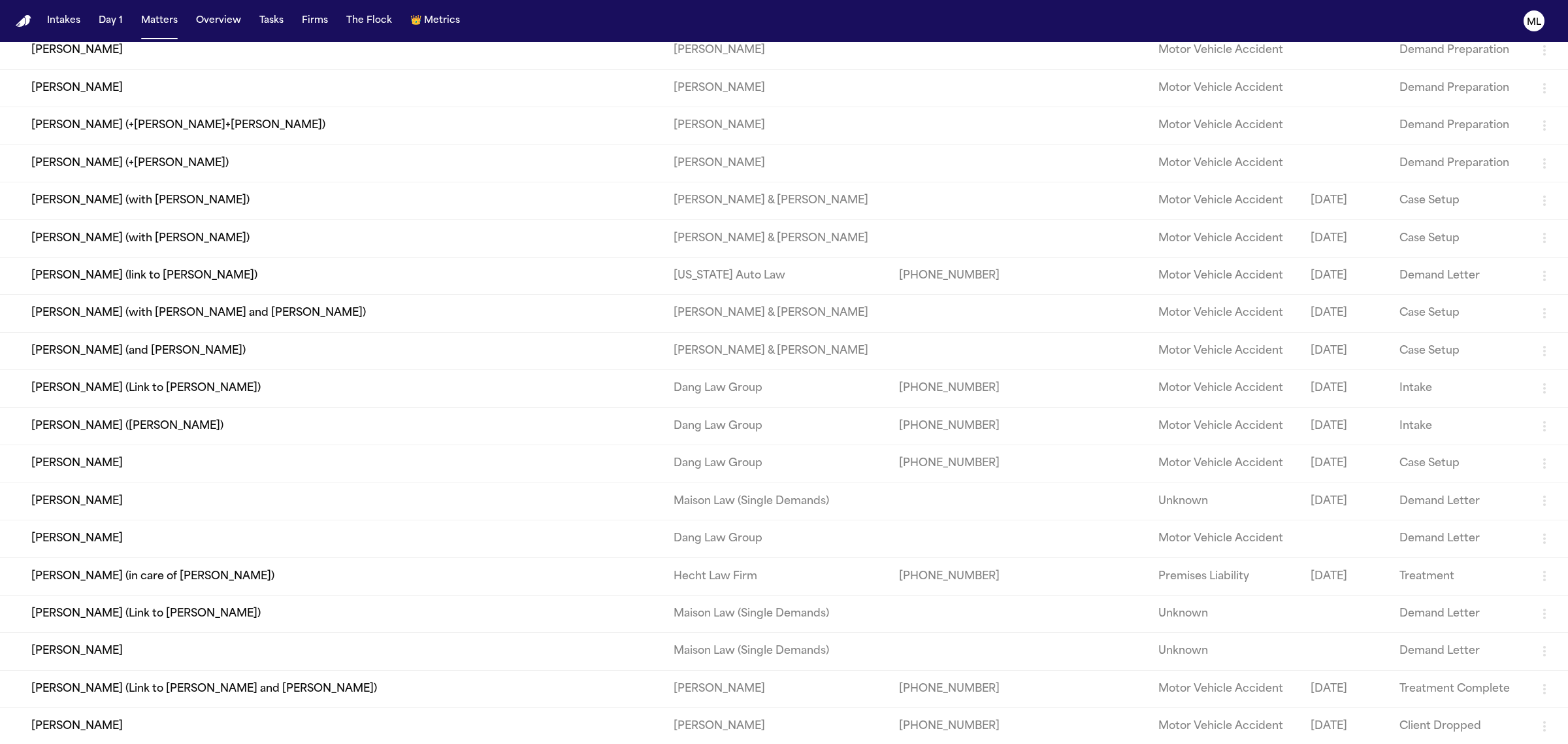
type input "******"
click at [369, 432] on td "Nathaniel Martin (Andrew Martin)" at bounding box center [332, 426] width 663 height 37
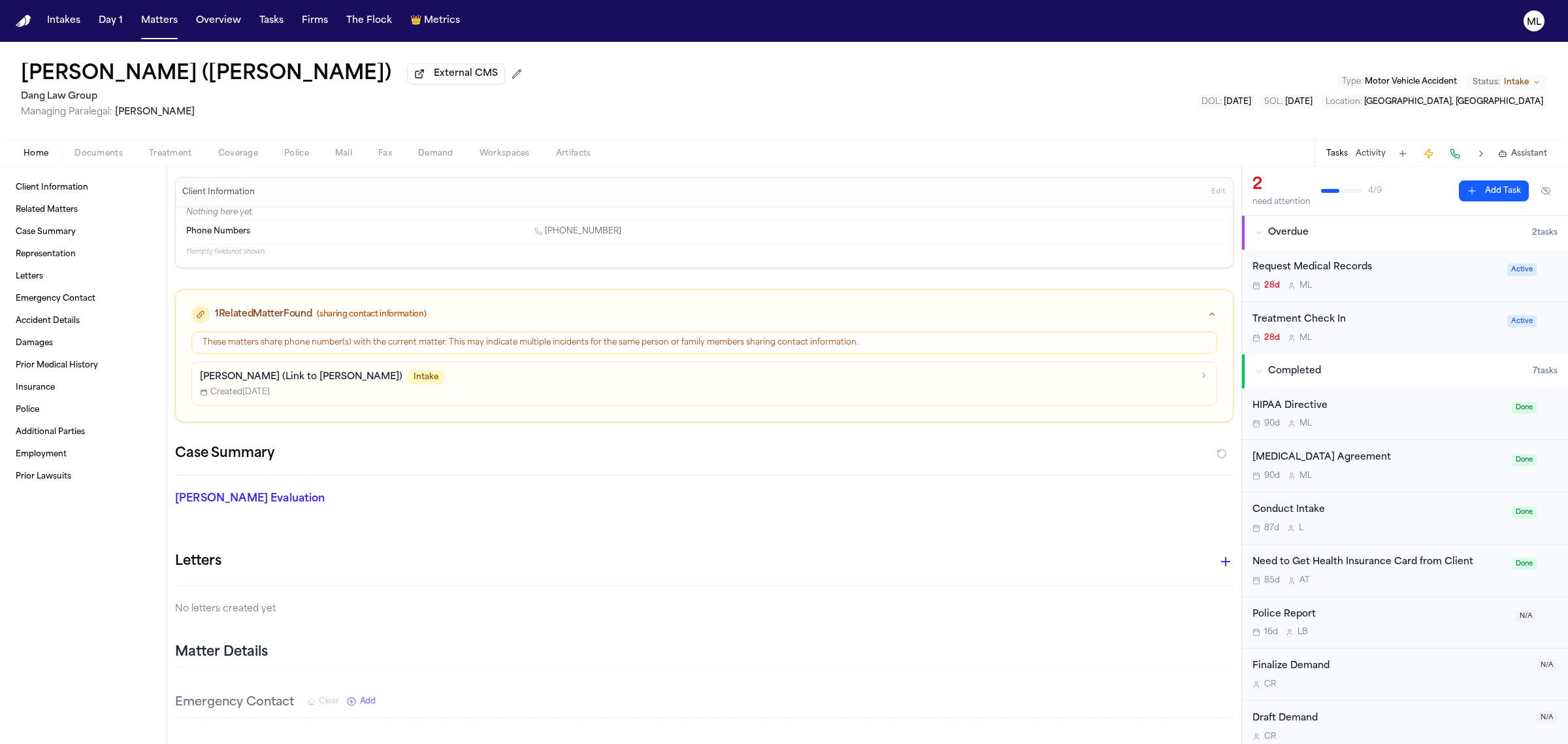
click at [1415, 332] on div "Treatment Check In 28d M L" at bounding box center [1376, 328] width 247 height 30
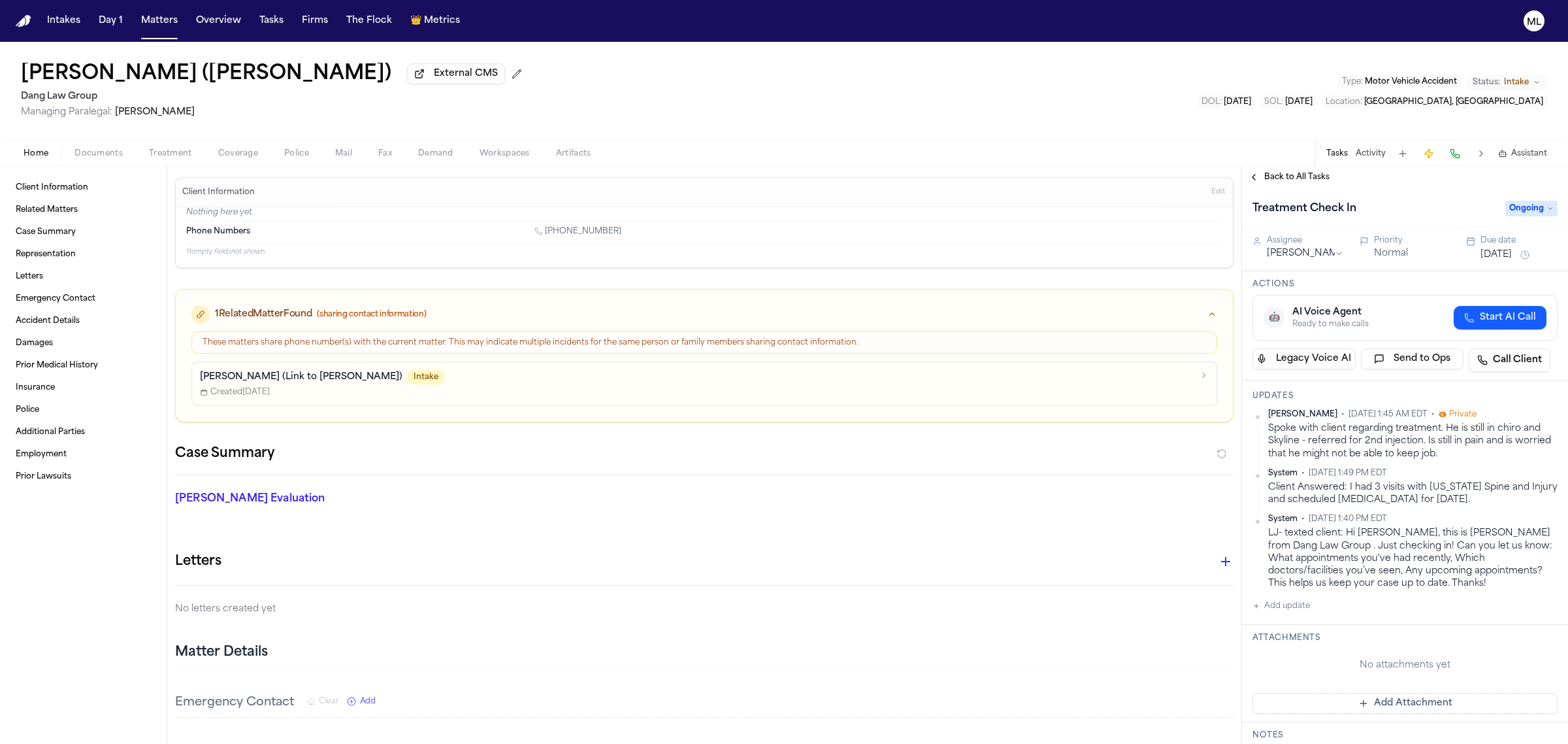
click at [1285, 605] on button "Add update" at bounding box center [1281, 606] width 58 height 16
click at [1301, 609] on textarea "Add your update" at bounding box center [1413, 617] width 279 height 27
type textarea "**********"
click at [1481, 255] on button "Aug 21, 2025" at bounding box center [1496, 255] width 31 height 13
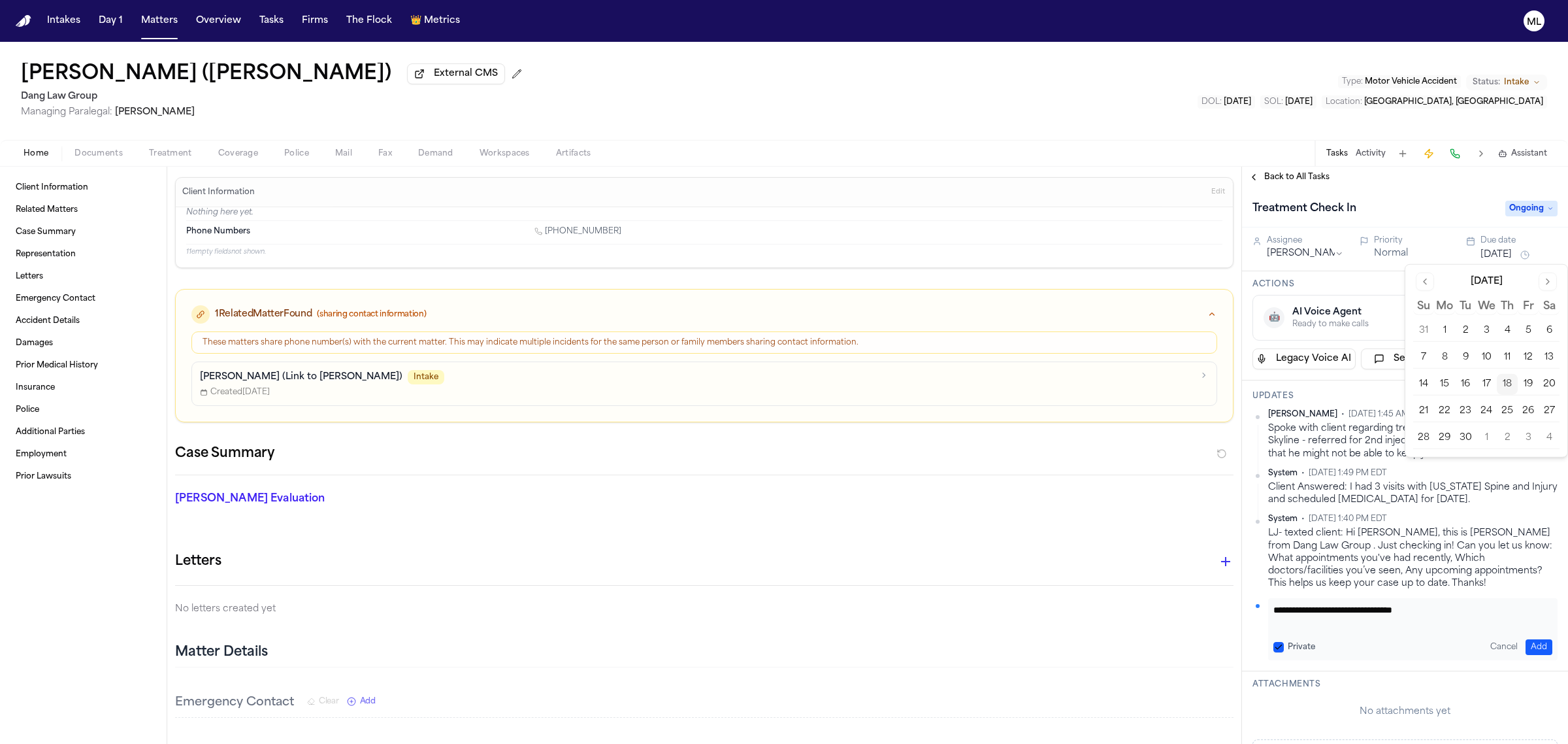
click at [1510, 445] on button "2" at bounding box center [1507, 438] width 21 height 21
click at [1286, 178] on span "Back to All Tasks" at bounding box center [1297, 176] width 65 height 10
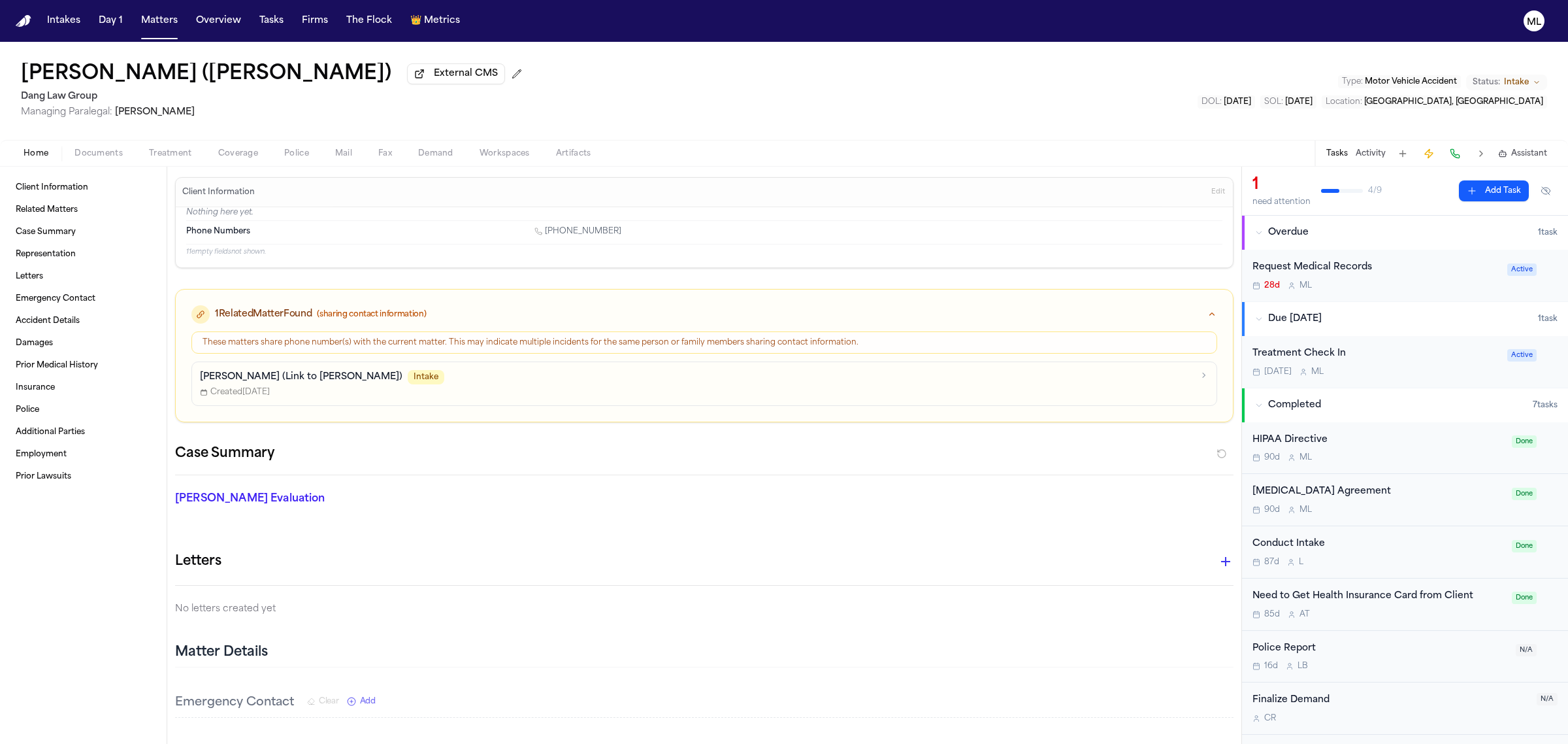
click at [1379, 151] on button "Activity" at bounding box center [1371, 154] width 30 height 10
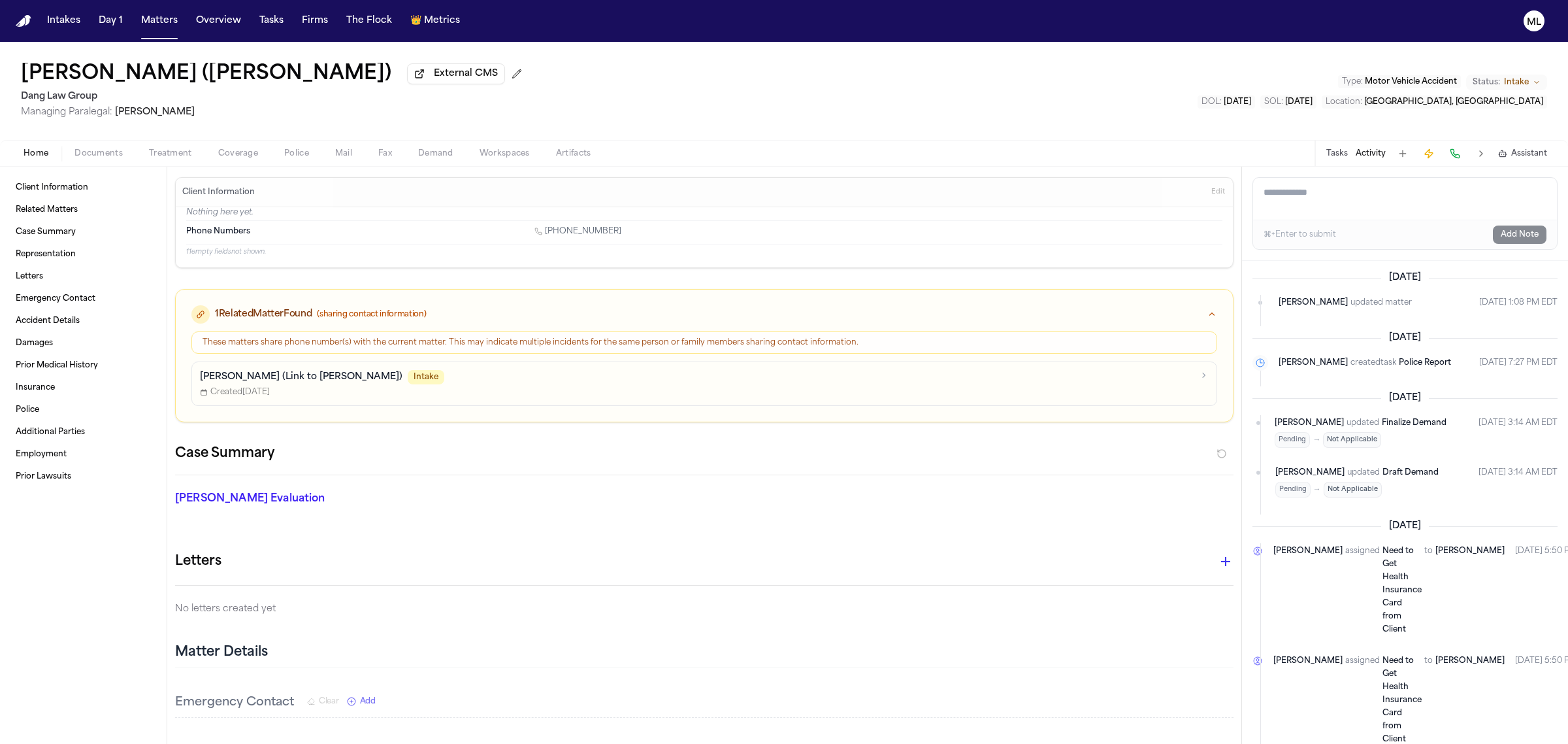
click at [1341, 191] on textarea "Add a note to this matter" at bounding box center [1405, 199] width 304 height 42
paste textarea "**********"
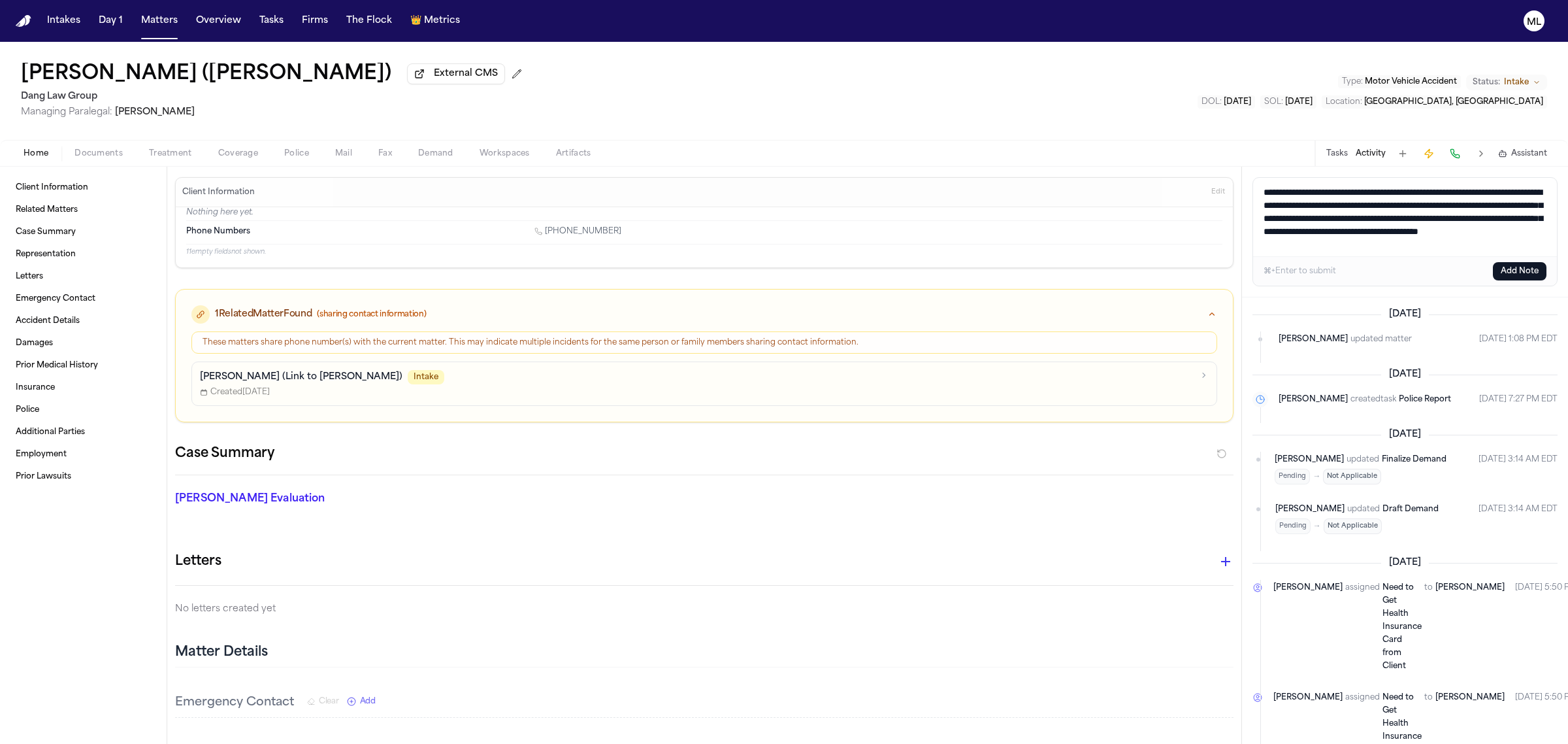
type textarea "**********"
click at [1523, 273] on button "Add Note" at bounding box center [1520, 271] width 54 height 18
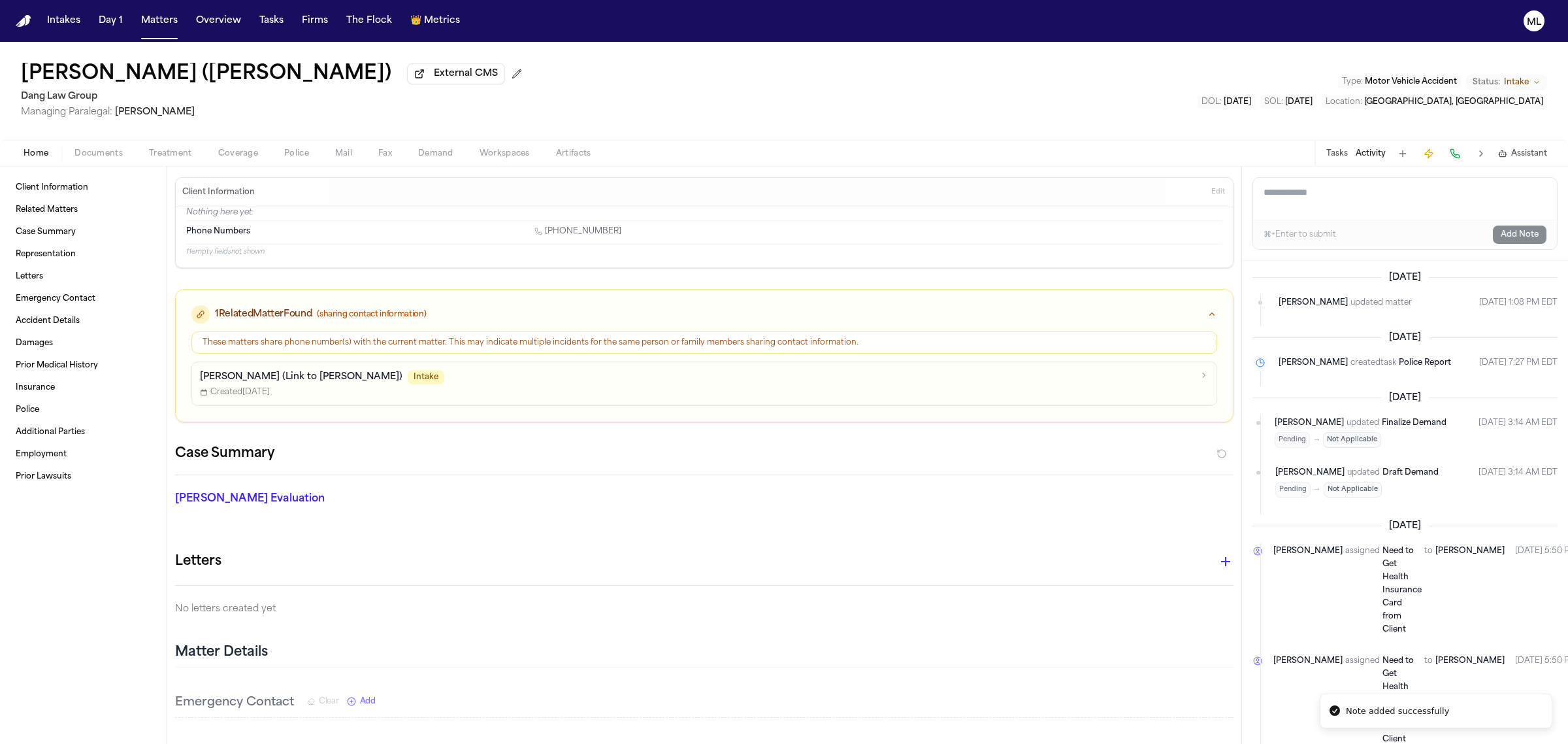
scroll to position [0, 0]
